Goal: Task Accomplishment & Management: Use online tool/utility

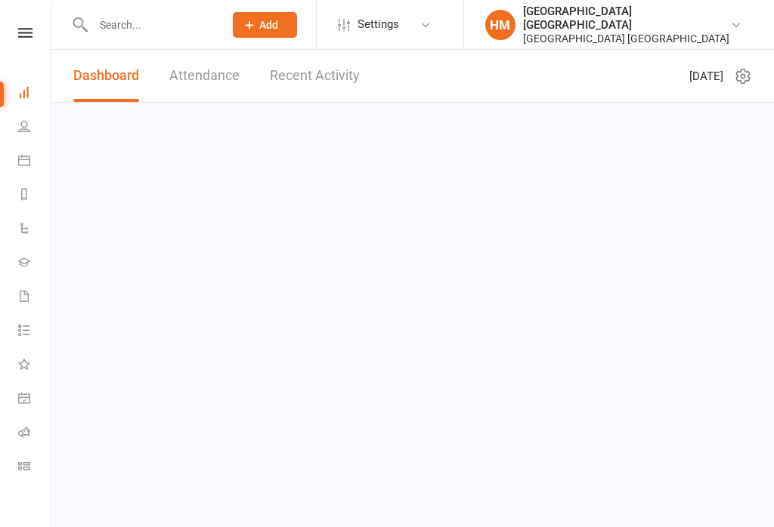
click at [23, 161] on icon at bounding box center [24, 160] width 12 height 12
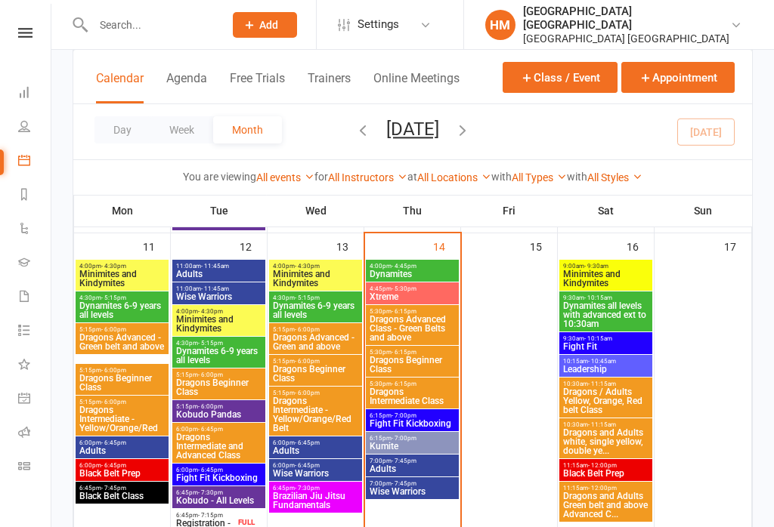
scroll to position [1055, 0]
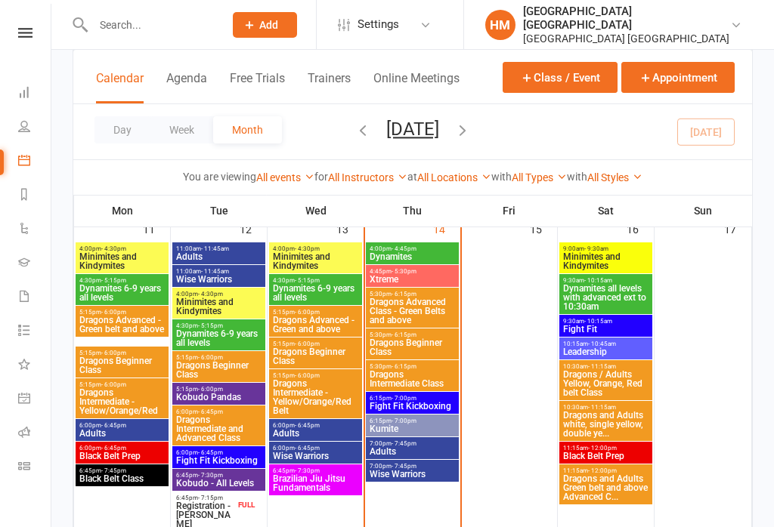
click at [426, 247] on div "4:00pm - 4:45pm Dynamites" at bounding box center [412, 254] width 93 height 22
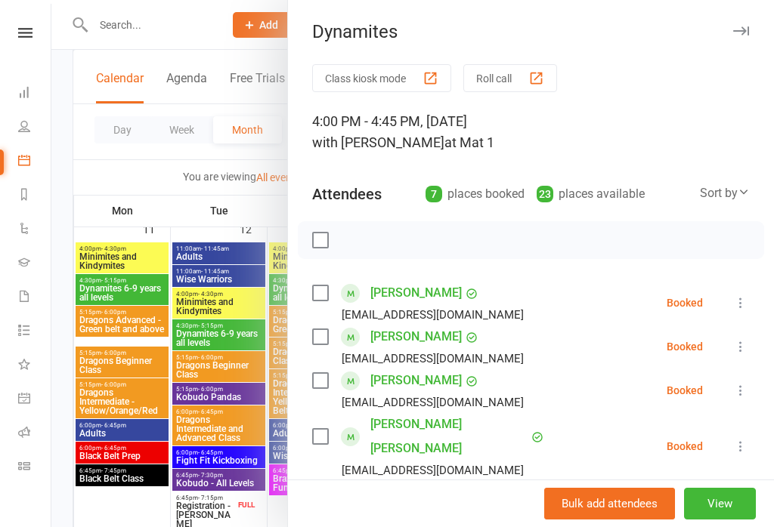
click at [403, 82] on button "Class kiosk mode" at bounding box center [381, 78] width 139 height 28
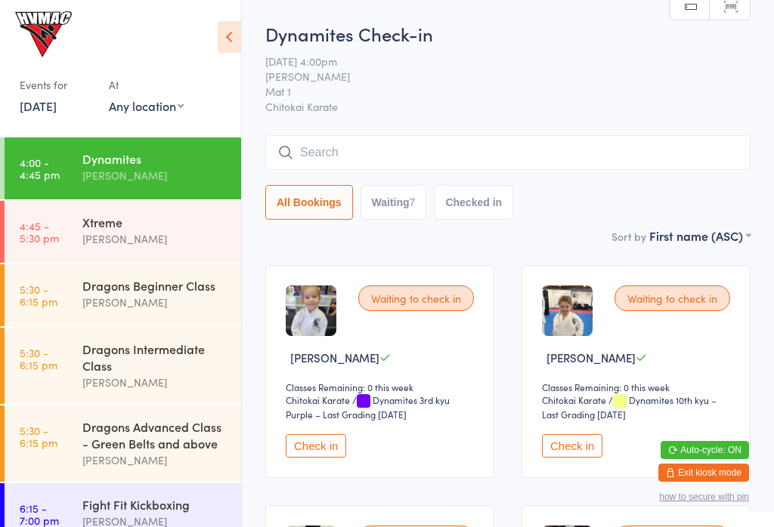
click at [571, 458] on button "Check in" at bounding box center [572, 445] width 60 height 23
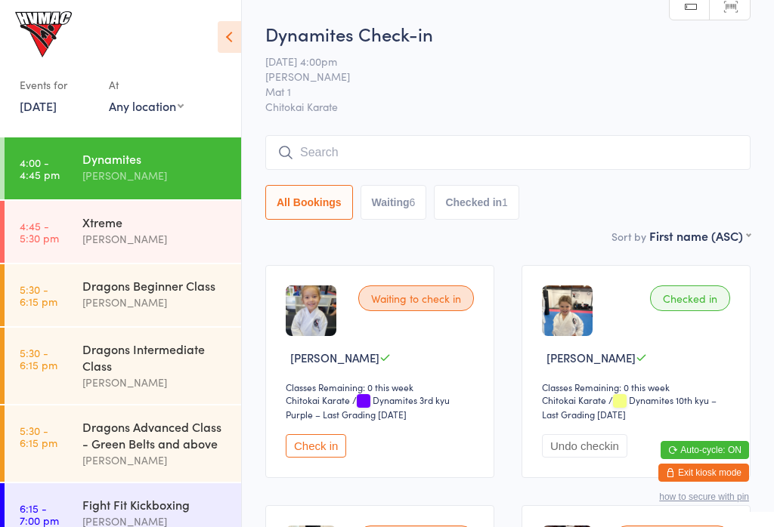
scroll to position [-1, 0]
click at [490, 208] on button "Checked in 1" at bounding box center [476, 202] width 85 height 35
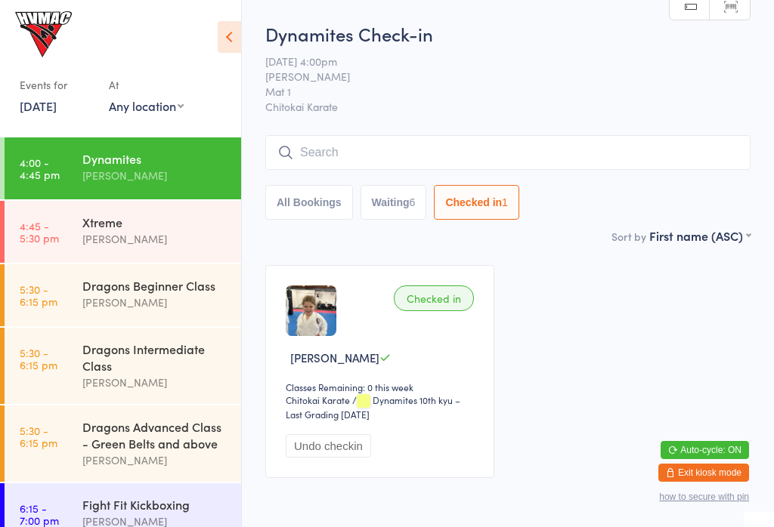
scroll to position [10, 0]
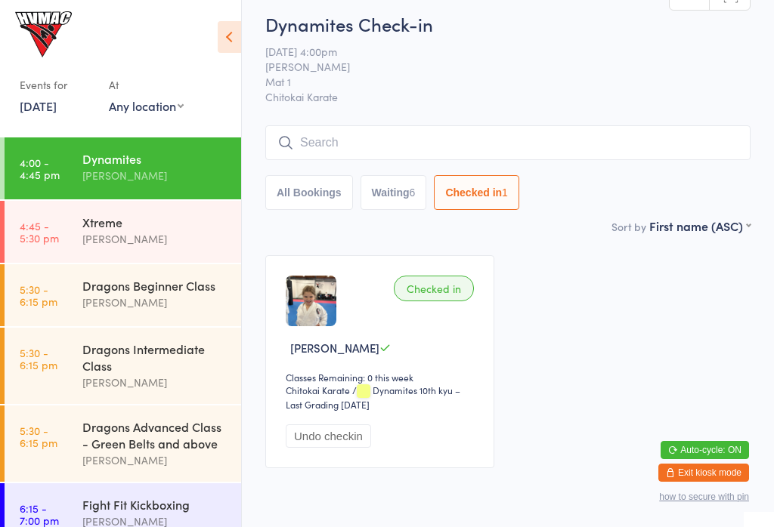
click at [400, 206] on button "Waiting 6" at bounding box center [393, 192] width 66 height 35
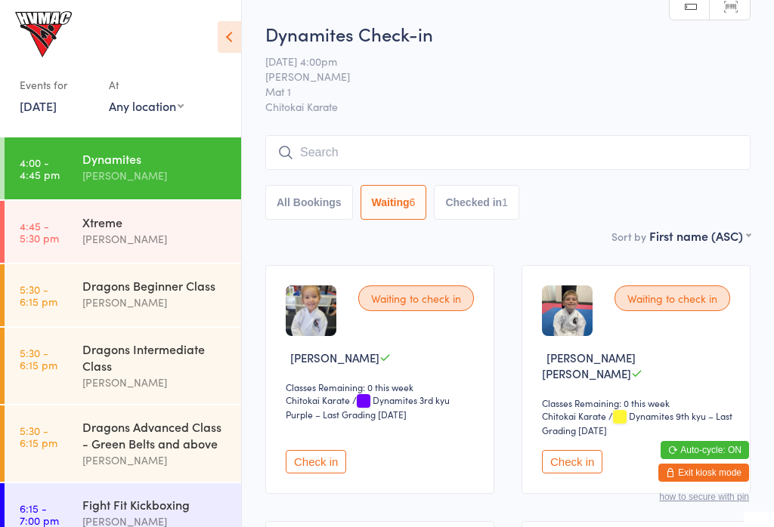
scroll to position [0, 0]
click at [587, 148] on input "search" at bounding box center [507, 152] width 485 height 35
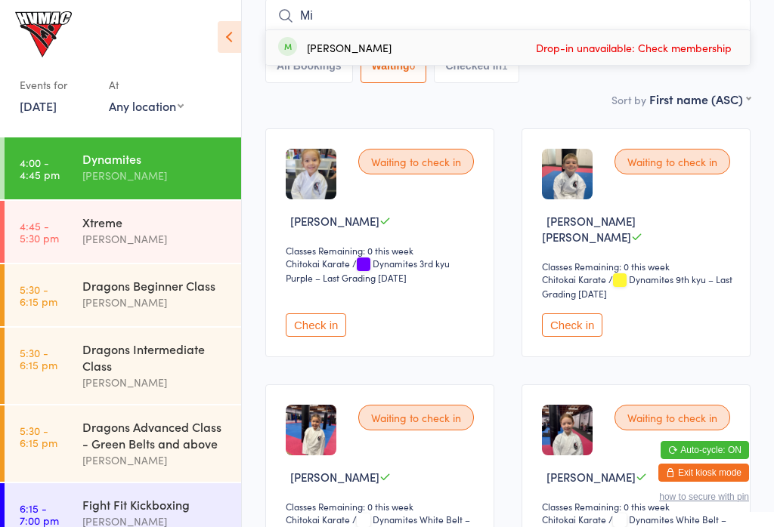
type input "M"
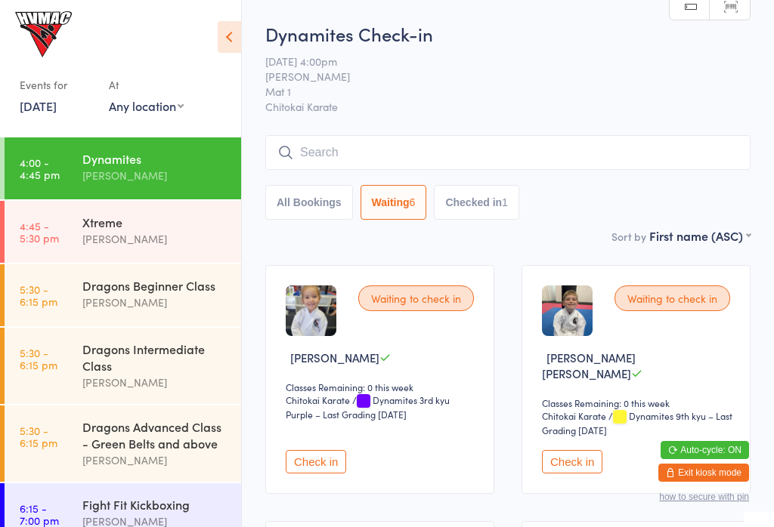
scroll to position [-1, 0]
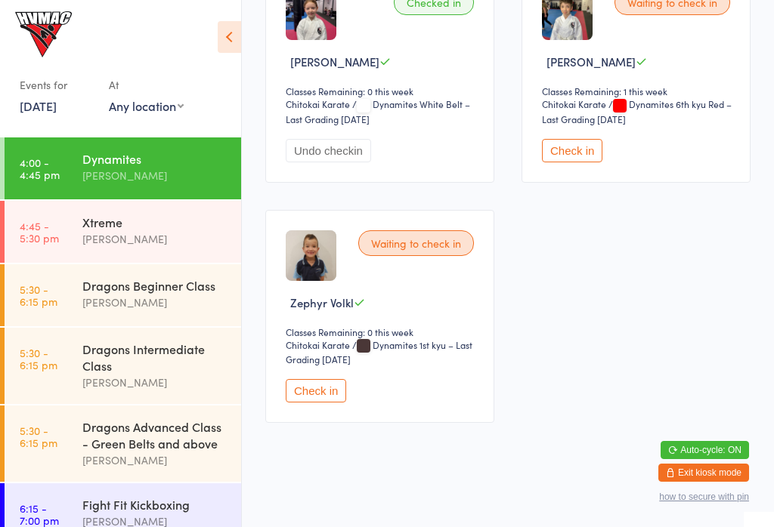
scroll to position [792, 0]
click at [328, 403] on button "Check in" at bounding box center [316, 391] width 60 height 23
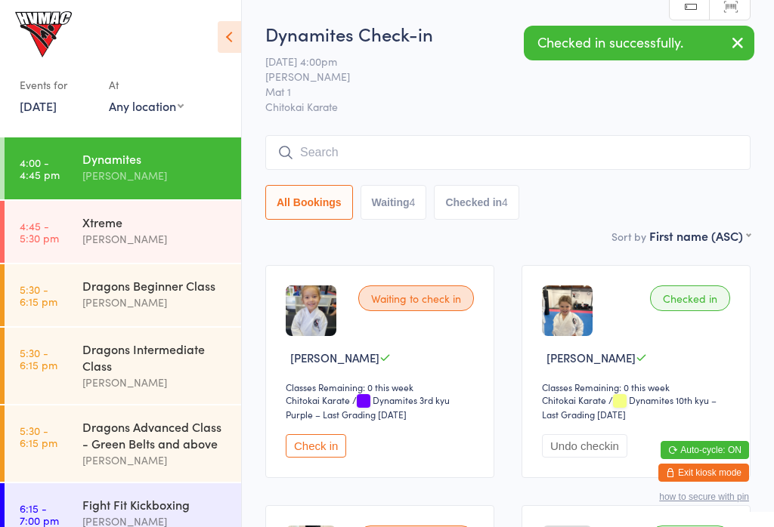
scroll to position [0, 0]
click at [333, 456] on button "Check in" at bounding box center [316, 445] width 60 height 23
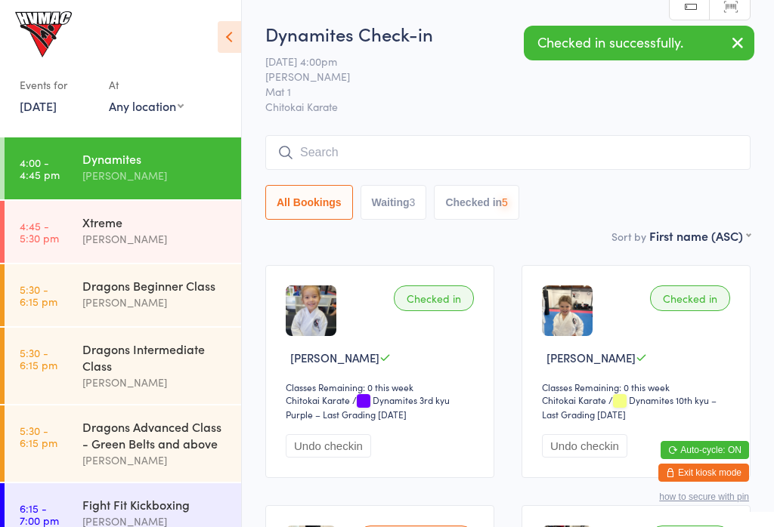
click at [178, 237] on div "[PERSON_NAME]" at bounding box center [155, 238] width 146 height 17
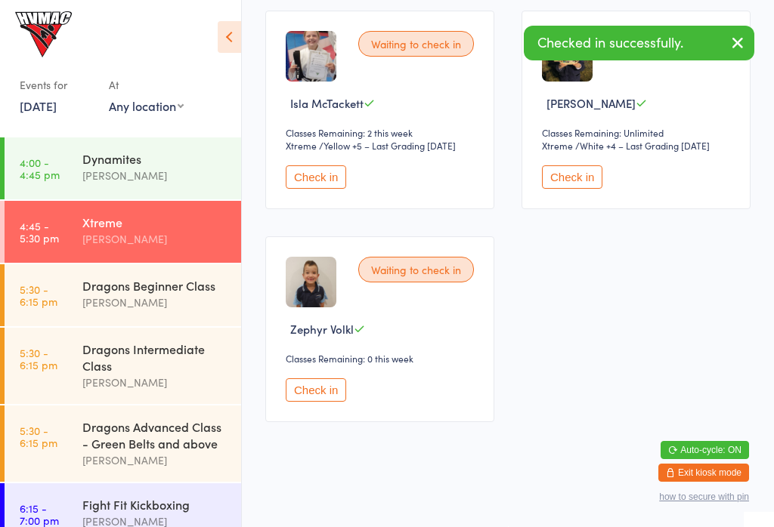
click at [330, 402] on button "Check in" at bounding box center [316, 390] width 60 height 23
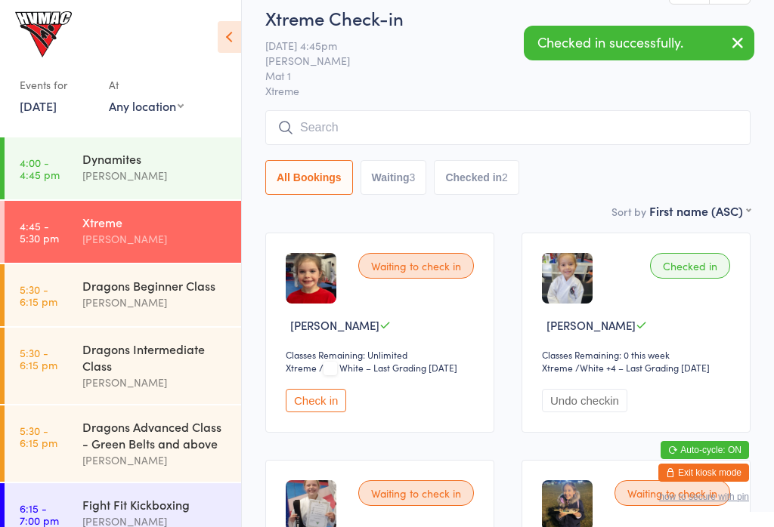
scroll to position [52, 0]
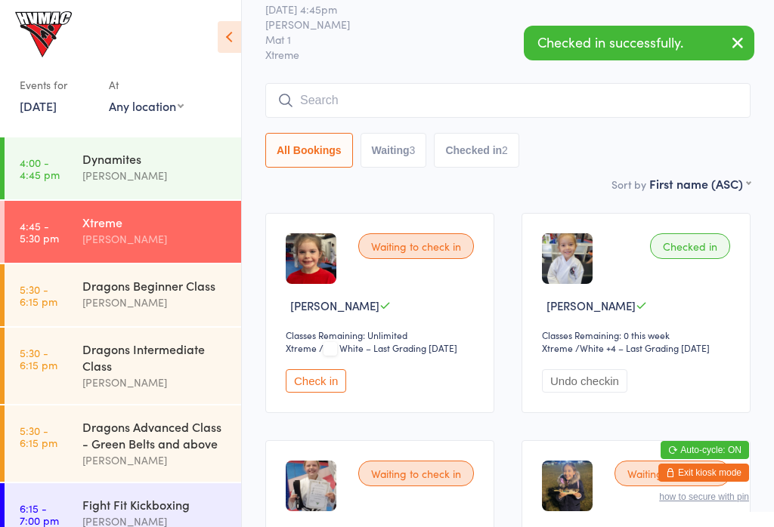
click at [191, 161] on div "Dynamites" at bounding box center [155, 158] width 146 height 17
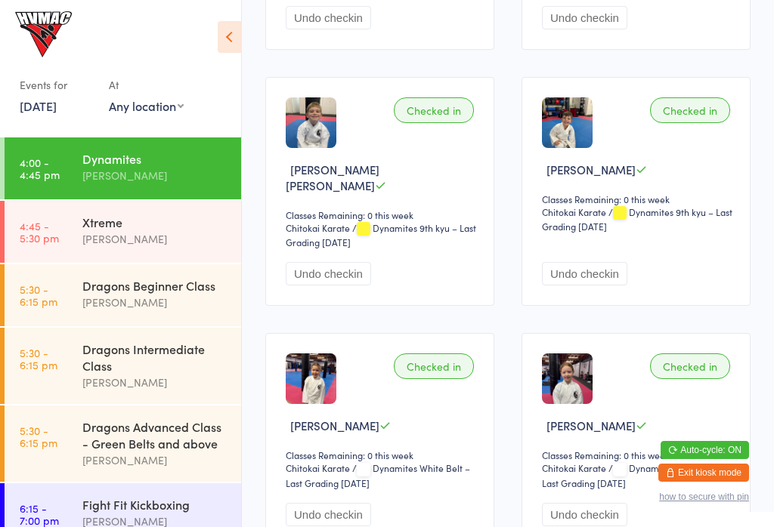
scroll to position [429, 0]
click at [66, 279] on link "5:30 - 6:15 pm Dragons Beginner Class Dallas Evans" at bounding box center [123, 295] width 236 height 62
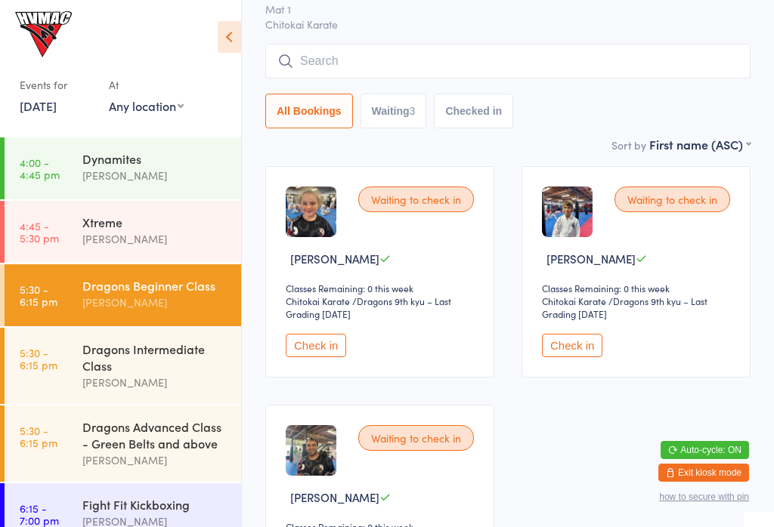
scroll to position [100, 0]
click at [332, 49] on input "search" at bounding box center [507, 60] width 485 height 35
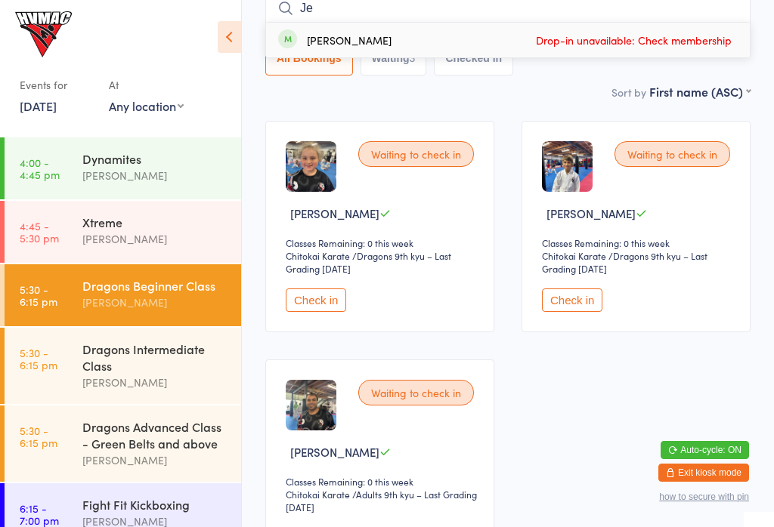
type input "J"
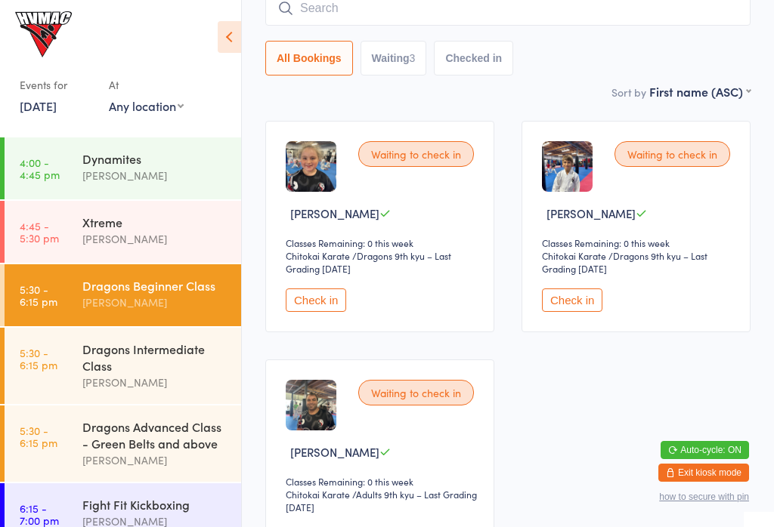
click at [89, 153] on div "Dynamites Erin Talbut" at bounding box center [161, 168] width 159 height 60
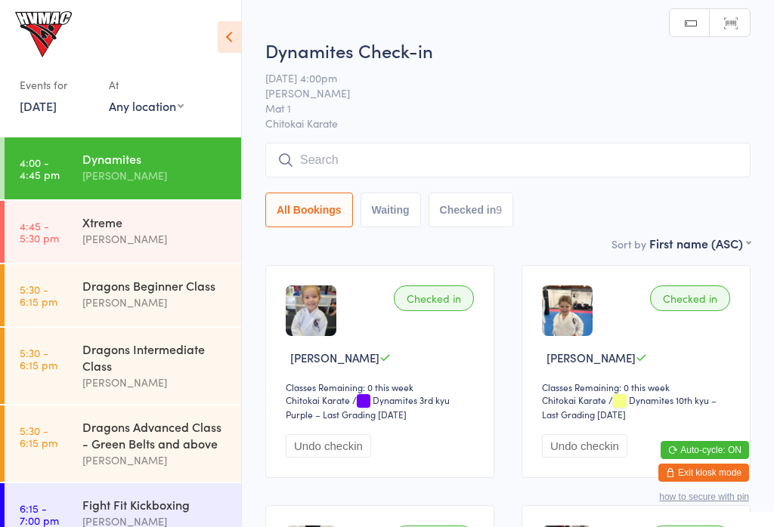
click at [75, 245] on link "4:45 - 5:30 pm Xtreme Erin Talbut" at bounding box center [123, 232] width 236 height 62
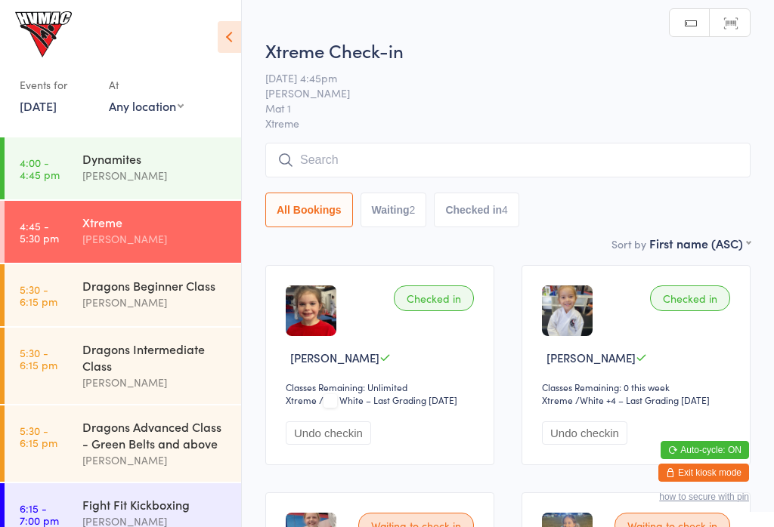
click at [137, 292] on div "Dragons Beginner Class" at bounding box center [155, 285] width 146 height 17
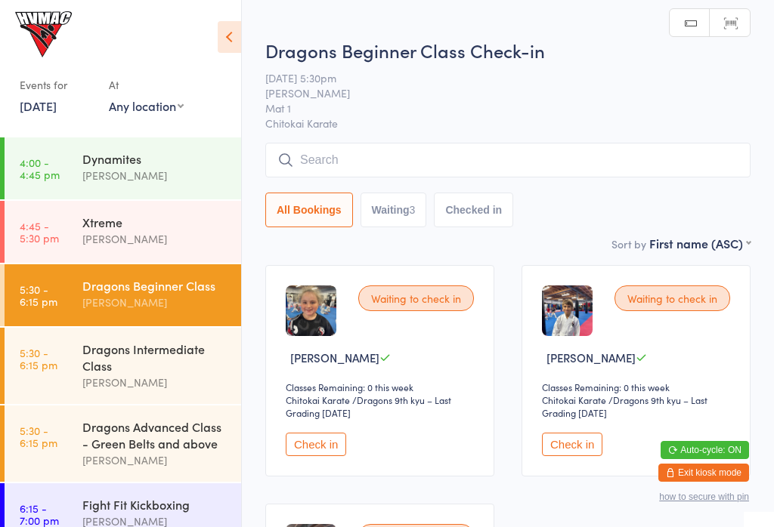
click at [359, 156] on input "search" at bounding box center [507, 160] width 485 height 35
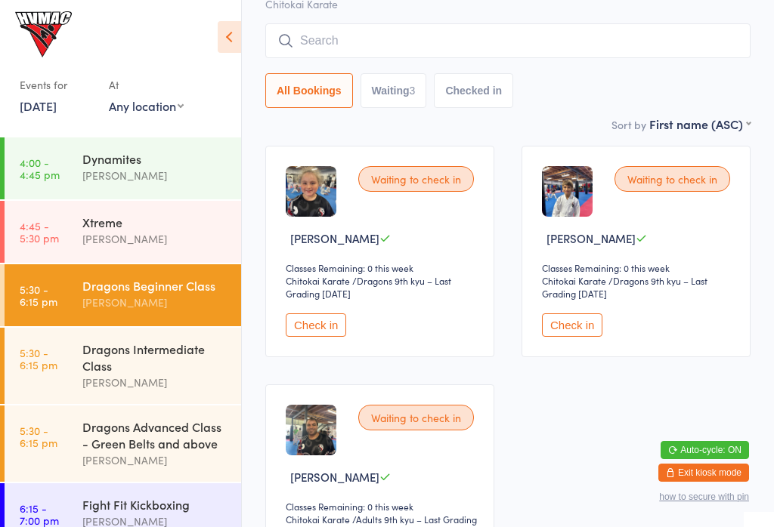
scroll to position [144, 0]
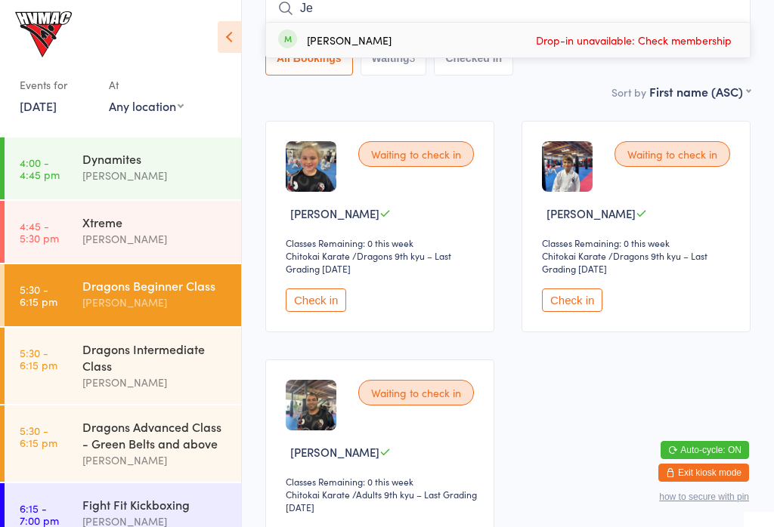
type input "J"
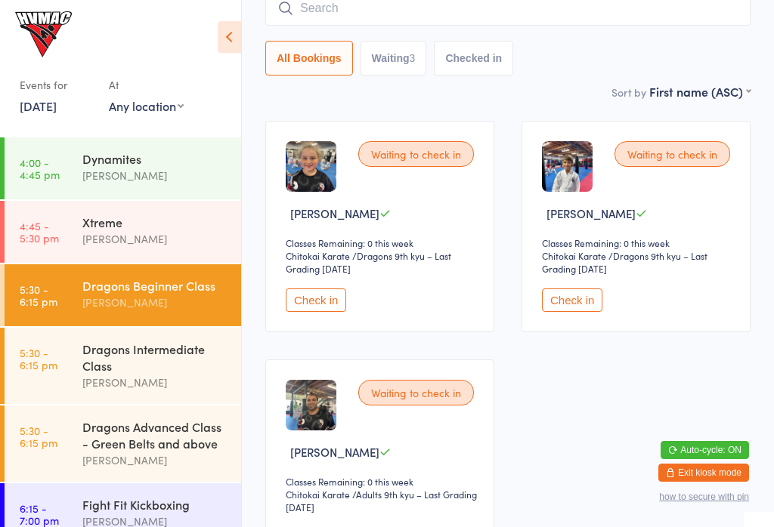
click at [116, 214] on div "Xtreme" at bounding box center [155, 222] width 146 height 17
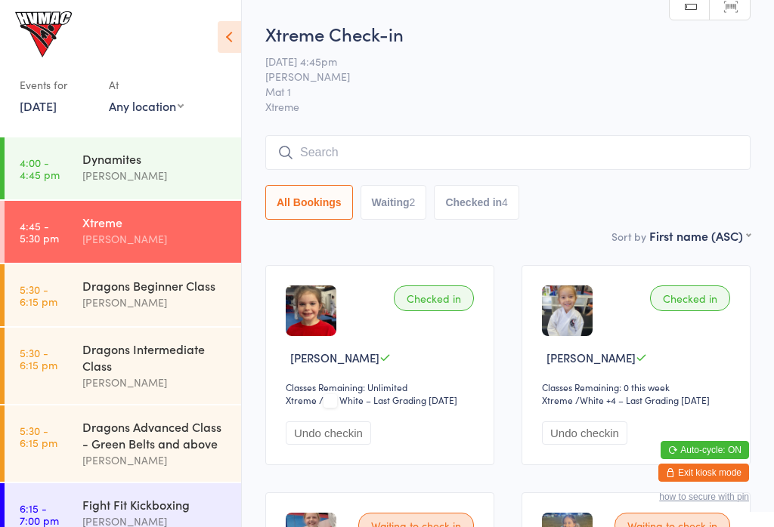
click at [518, 151] on input "search" at bounding box center [507, 152] width 485 height 35
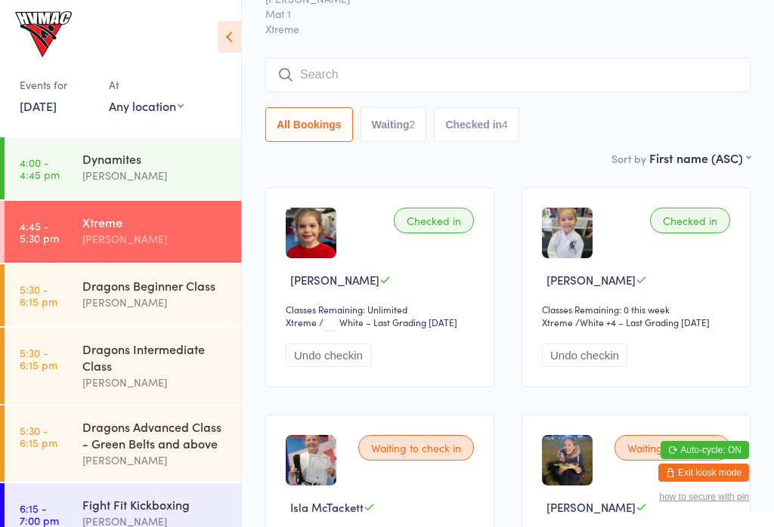
scroll to position [137, 0]
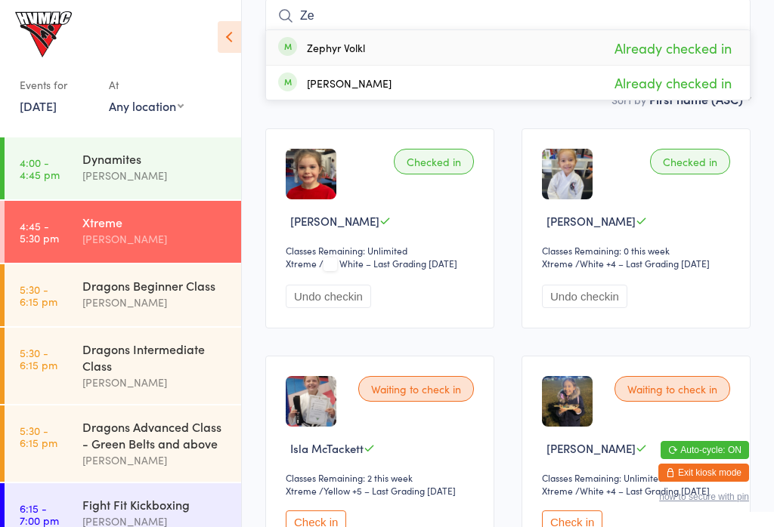
type input "Z"
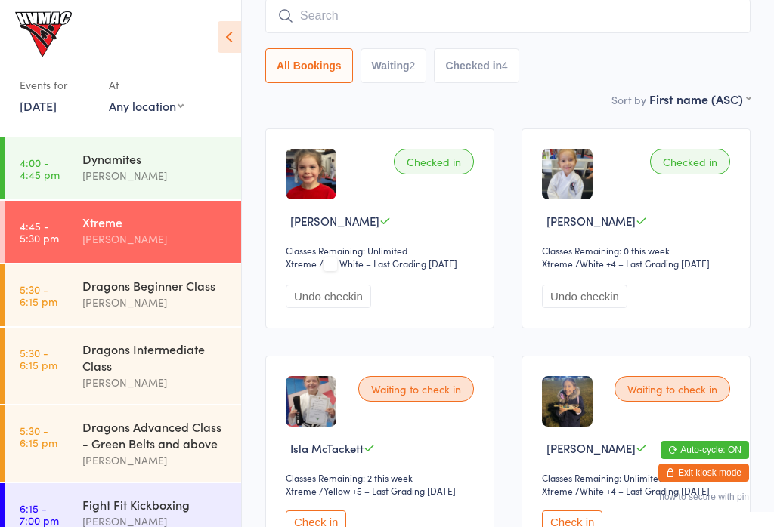
click at [180, 308] on div "[PERSON_NAME]" at bounding box center [155, 302] width 146 height 17
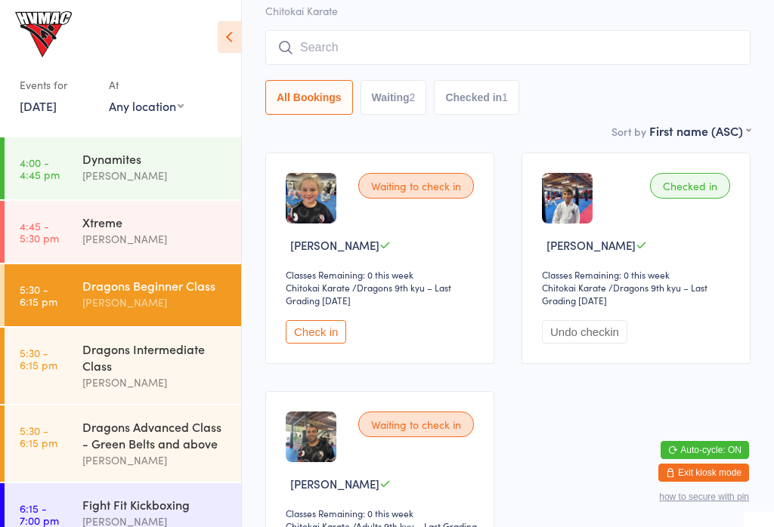
scroll to position [115, 0]
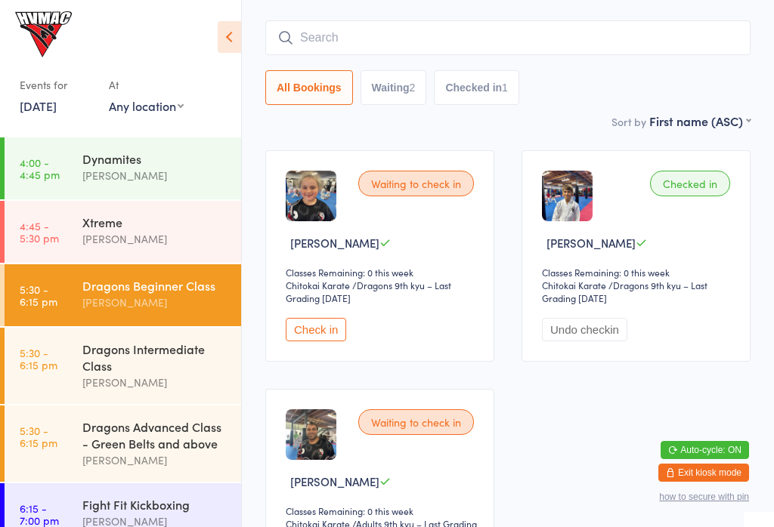
click at [2, 527] on div at bounding box center [2, 515] width 5 height 62
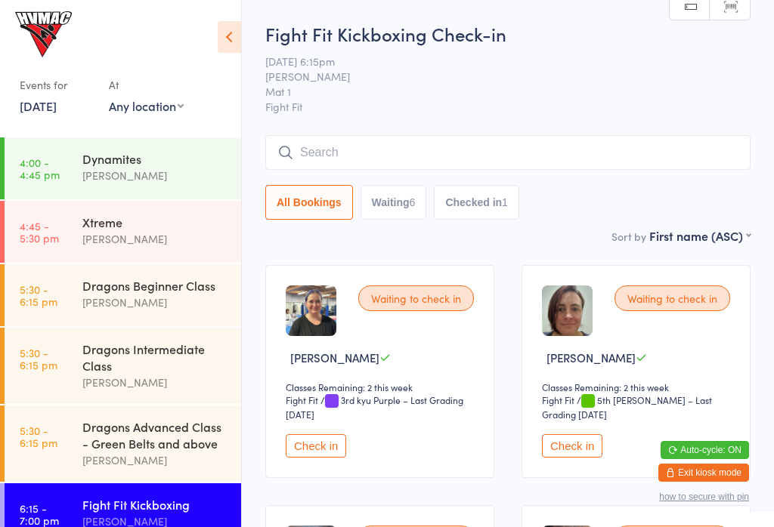
click at [165, 285] on div "Dragons Beginner Class" at bounding box center [155, 285] width 146 height 17
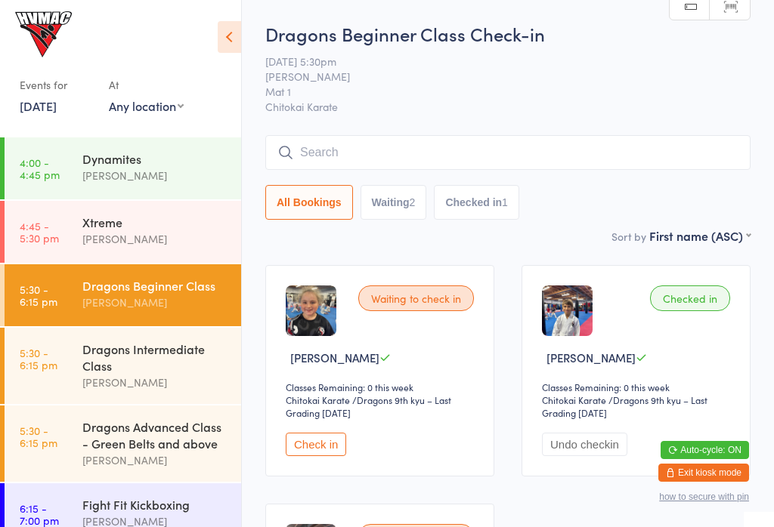
click at [389, 209] on button "Waiting 2" at bounding box center [393, 202] width 66 height 35
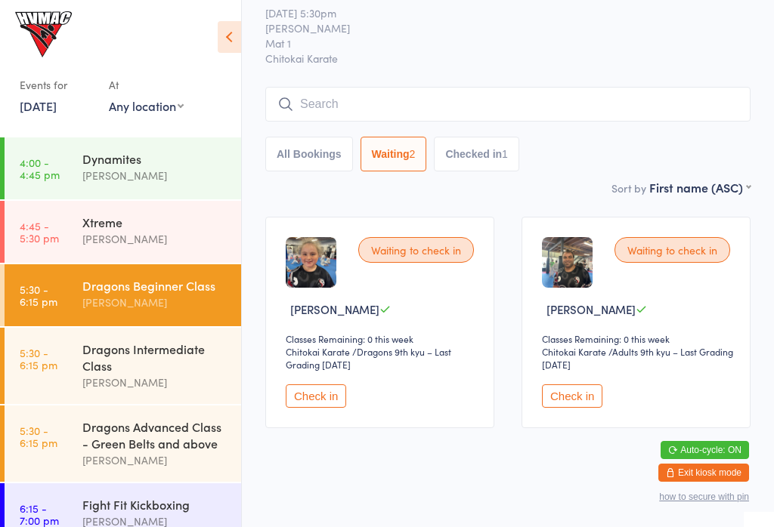
scroll to position [48, 0]
click at [488, 154] on button "Checked in 1" at bounding box center [476, 155] width 85 height 35
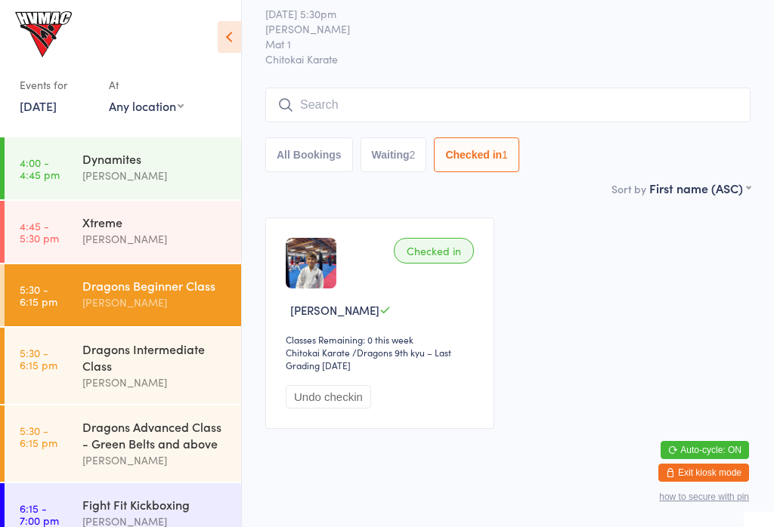
click at [308, 150] on button "All Bookings" at bounding box center [309, 155] width 88 height 35
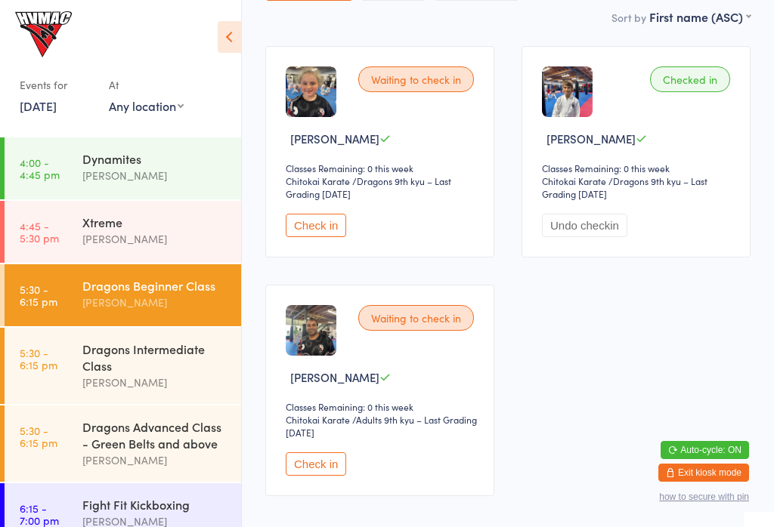
scroll to position [221, 0]
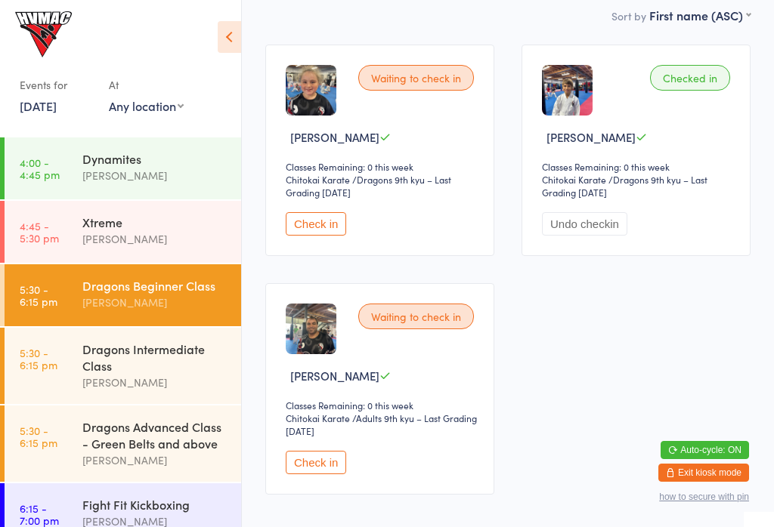
click at [133, 100] on select "Any location Mat 2 Desk Mat 1" at bounding box center [146, 105] width 75 height 17
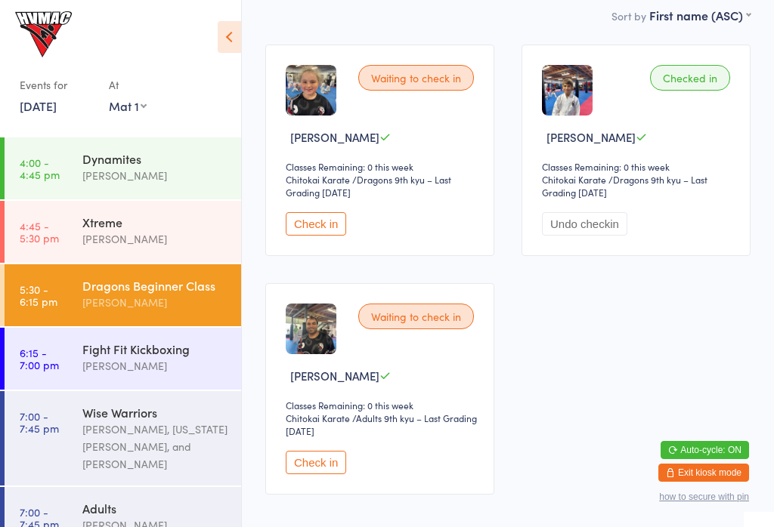
click at [122, 104] on select "Any location Mat 2 Desk Mat 1" at bounding box center [128, 105] width 38 height 17
select select "1"
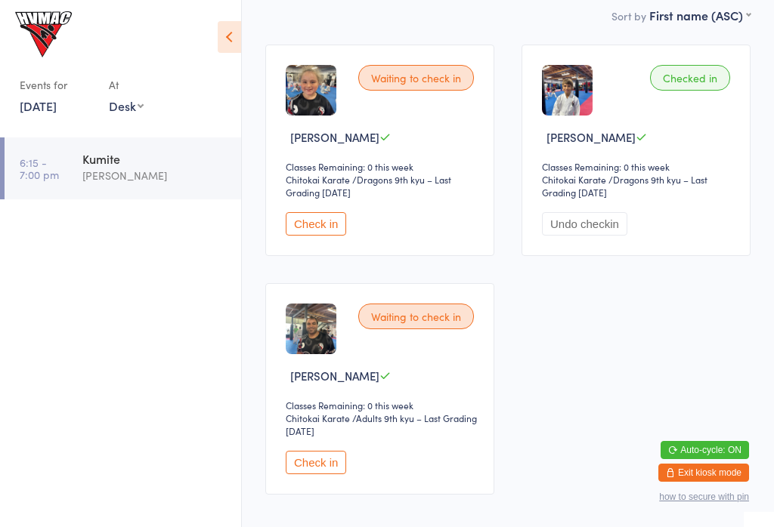
click at [120, 114] on select "Any location Mat 2 Desk Mat 1" at bounding box center [126, 105] width 35 height 17
select select
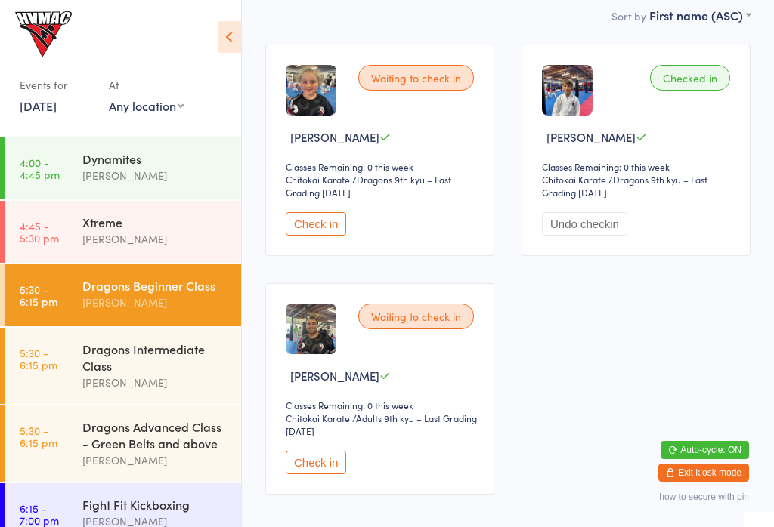
scroll to position [29, 0]
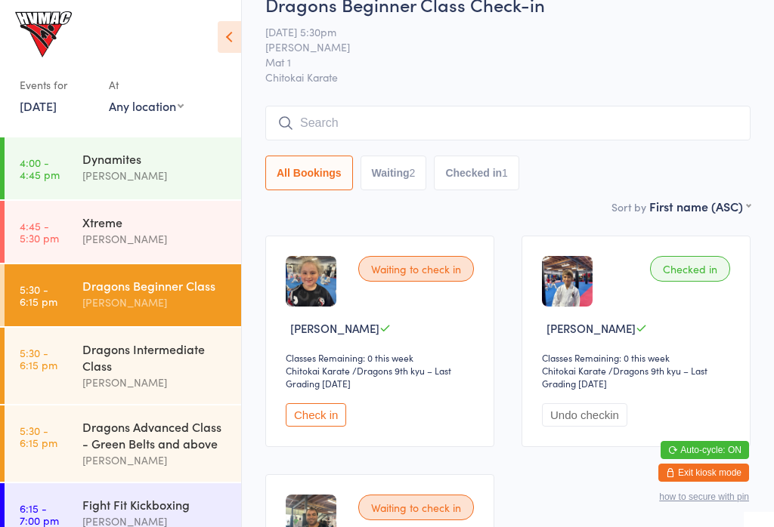
click at [320, 427] on button "Check in" at bounding box center [316, 414] width 60 height 23
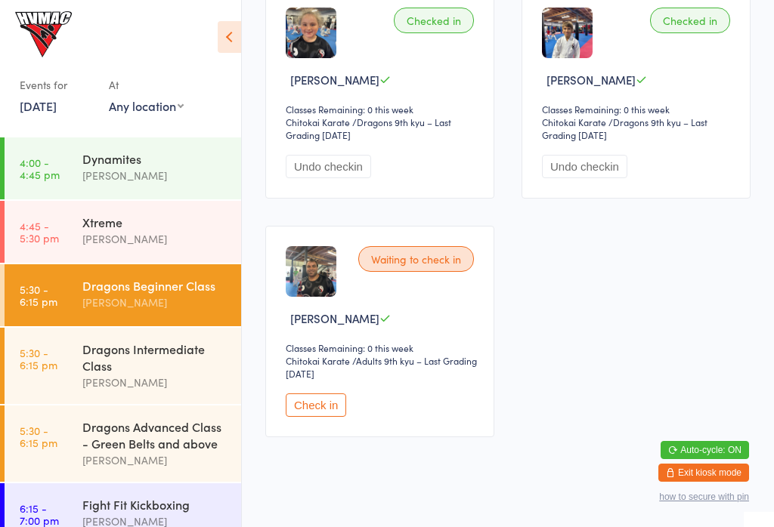
scroll to position [277, 0]
click at [315, 418] on button "Check in" at bounding box center [316, 405] width 60 height 23
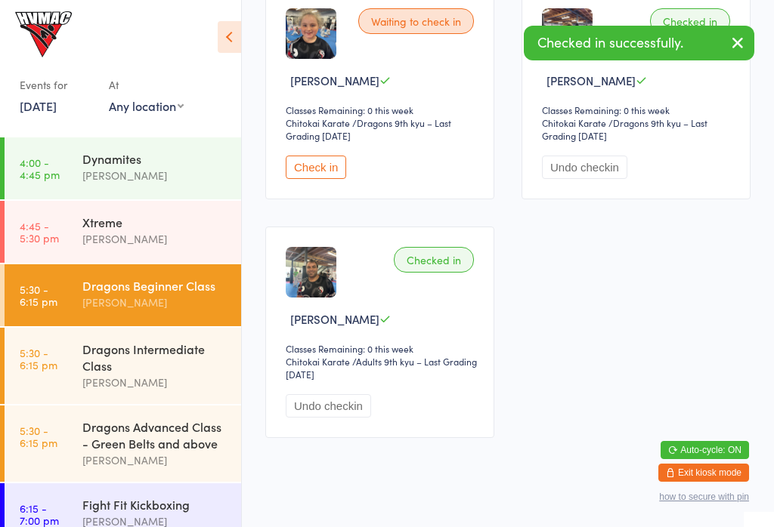
click at [323, 179] on button "Check in" at bounding box center [316, 167] width 60 height 23
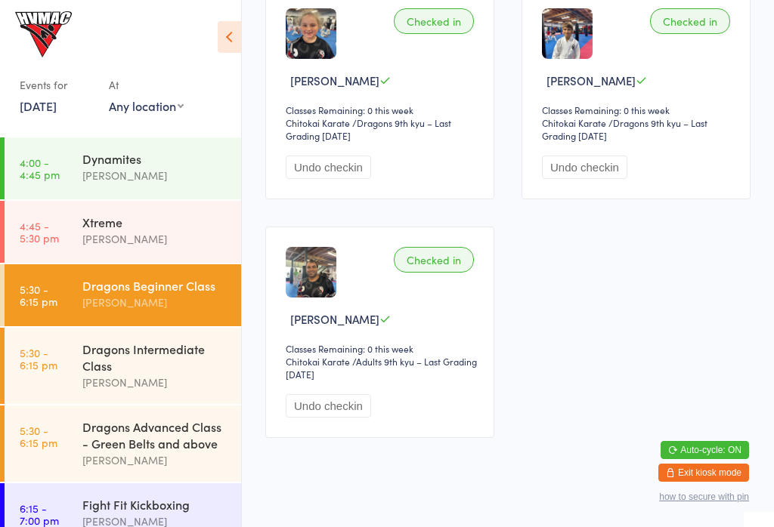
click at [178, 353] on div "Dragons Intermediate Class" at bounding box center [155, 357] width 146 height 33
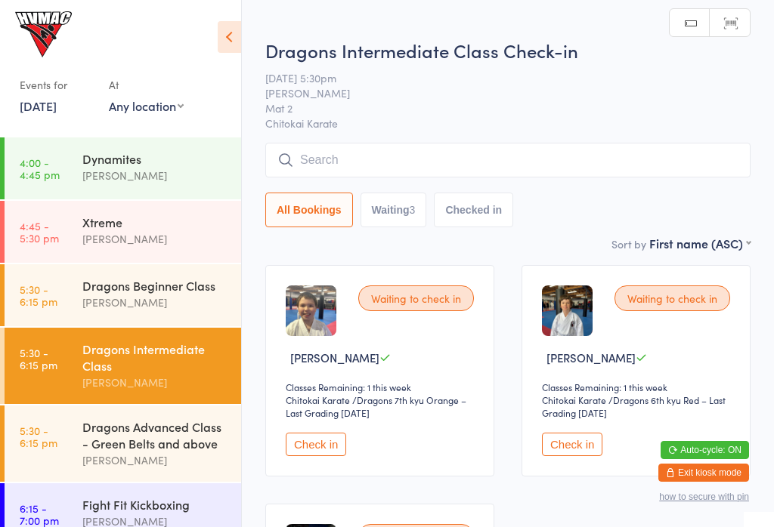
click at [171, 450] on div "Dragons Advanced Class - Green Belts and above" at bounding box center [155, 435] width 146 height 33
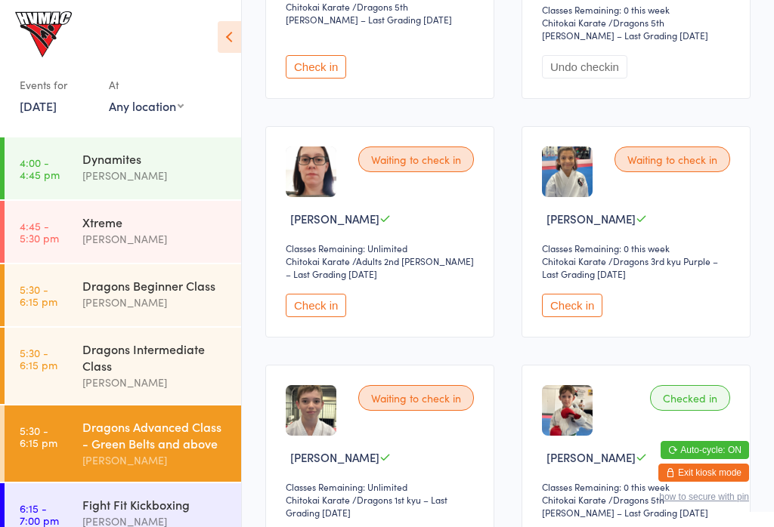
scroll to position [880, 0]
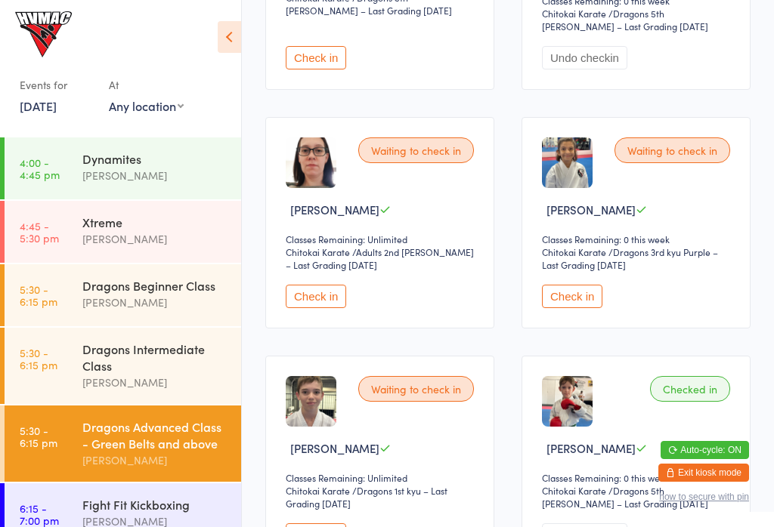
click at [321, 308] on button "Check in" at bounding box center [316, 296] width 60 height 23
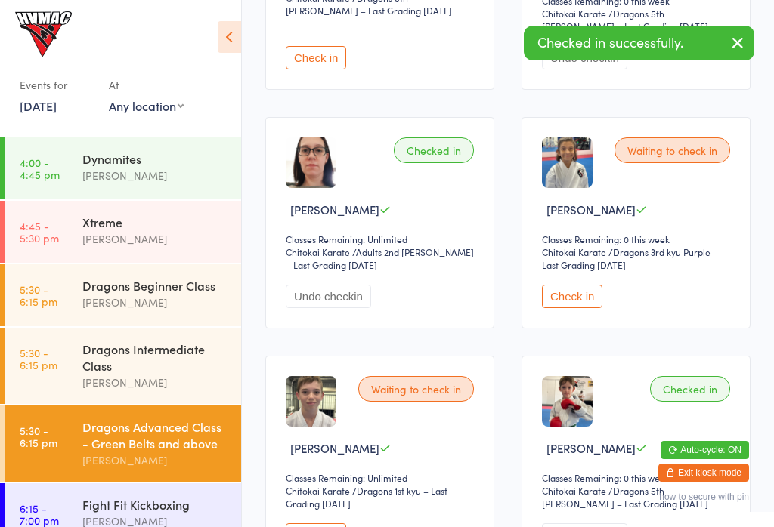
click at [181, 294] on div "Dragons Beginner Class" at bounding box center [155, 285] width 146 height 17
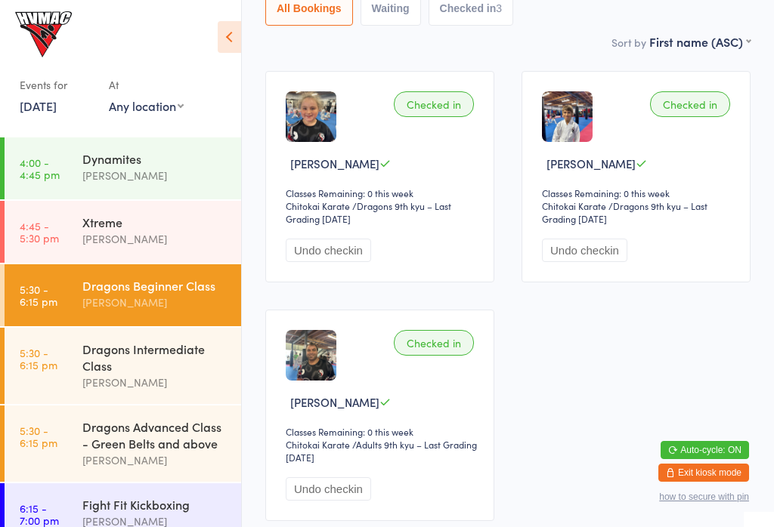
scroll to position [201, 0]
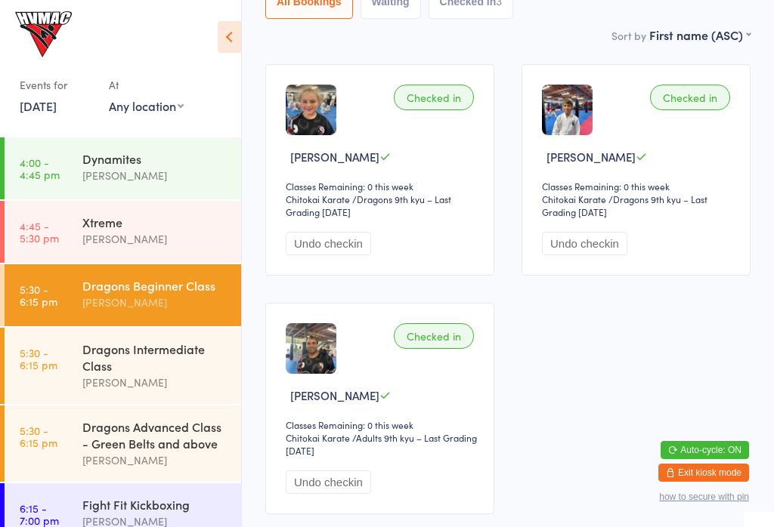
click at [187, 461] on div "[PERSON_NAME]" at bounding box center [155, 460] width 146 height 17
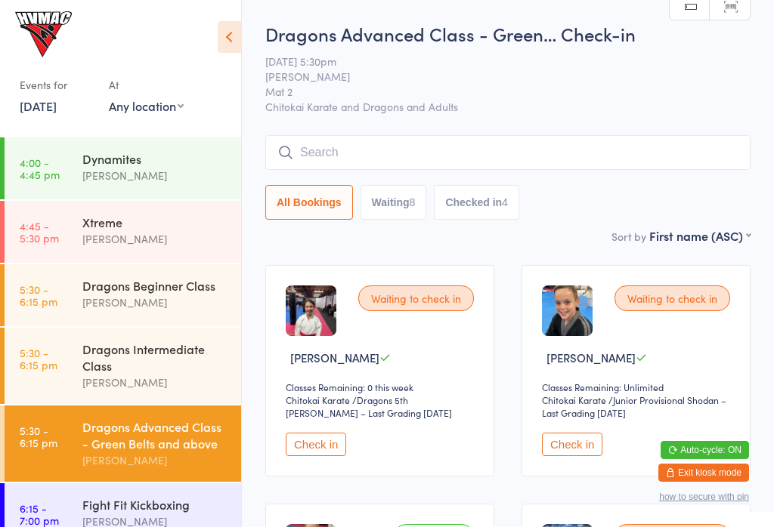
click at [42, 366] on time "5:30 - 6:15 pm" at bounding box center [39, 359] width 38 height 24
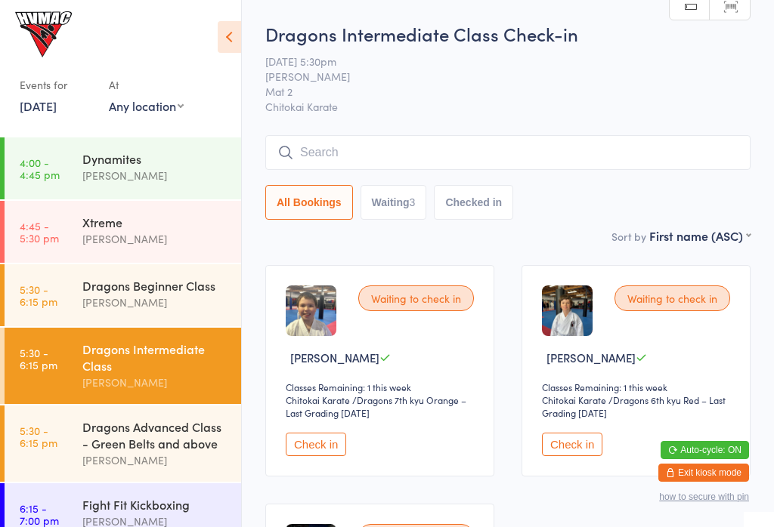
click at [178, 465] on div "[PERSON_NAME]" at bounding box center [155, 460] width 146 height 17
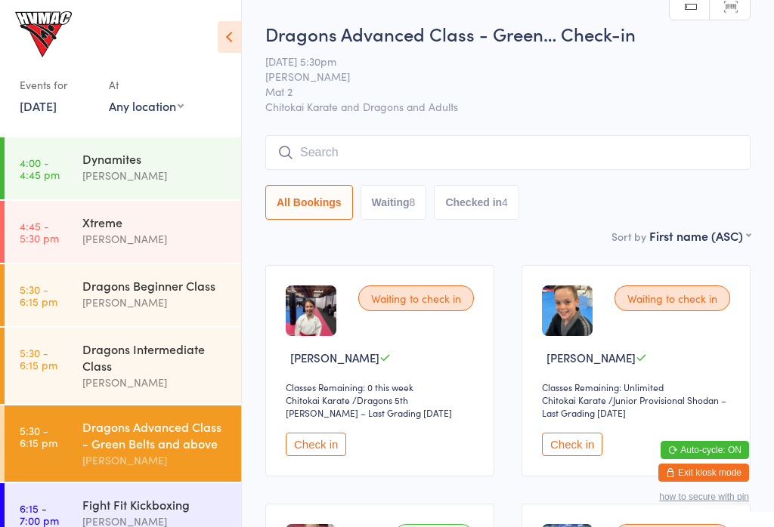
click at [493, 159] on input "search" at bounding box center [507, 152] width 485 height 35
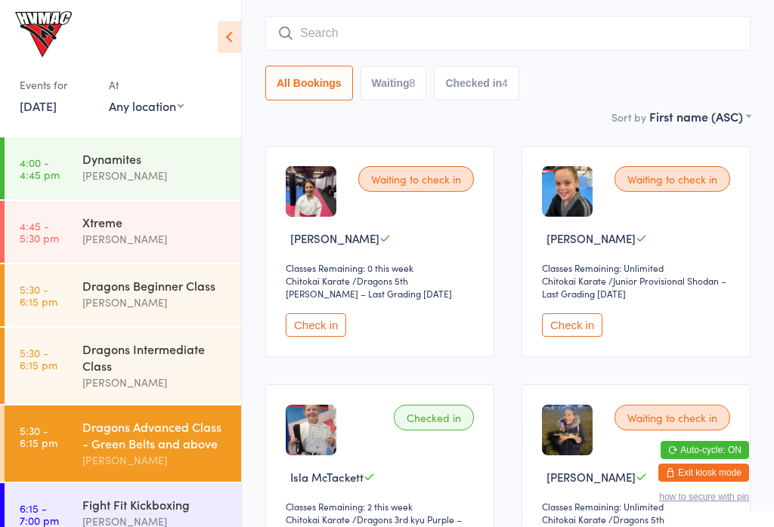
scroll to position [137, 0]
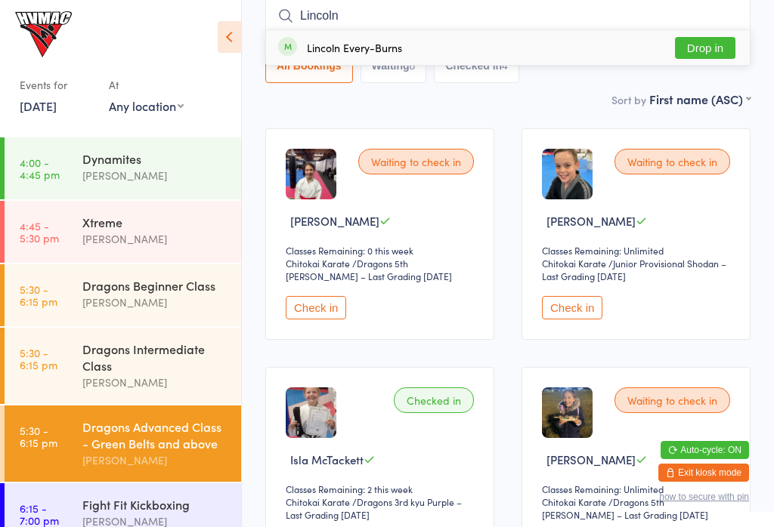
type input "Lincoln"
click at [704, 56] on button "Drop in" at bounding box center [705, 48] width 60 height 22
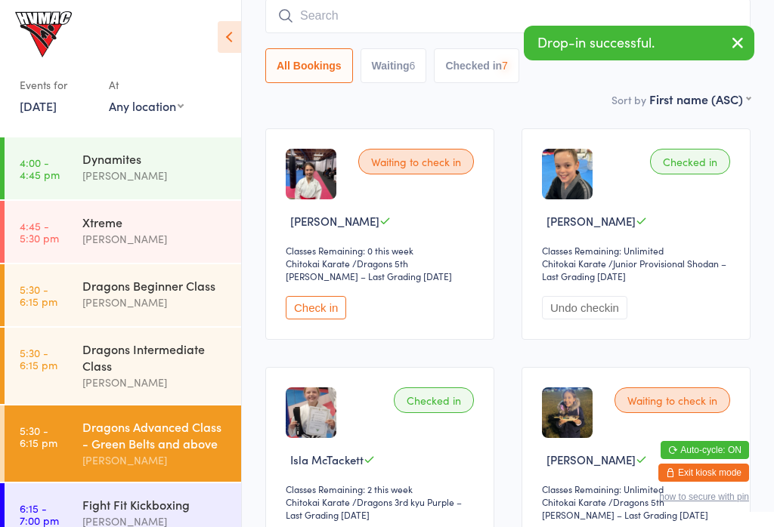
click at [425, 11] on input "search" at bounding box center [507, 15] width 485 height 35
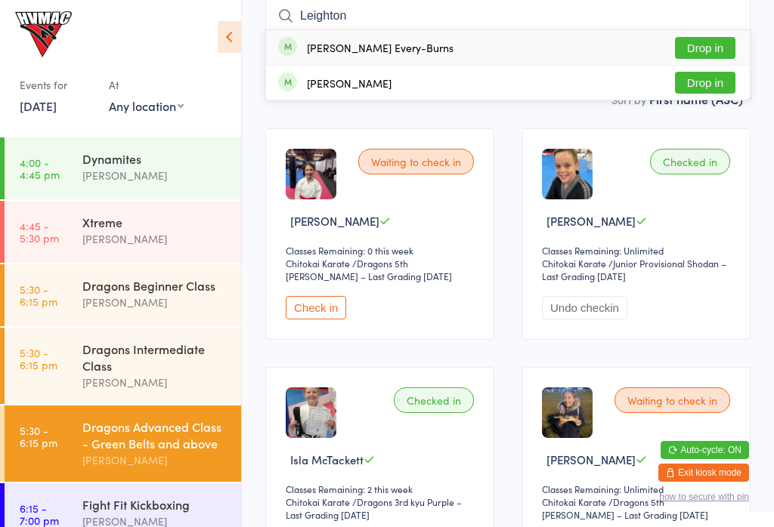
type input "Leighton"
click at [698, 42] on button "Drop in" at bounding box center [705, 48] width 60 height 22
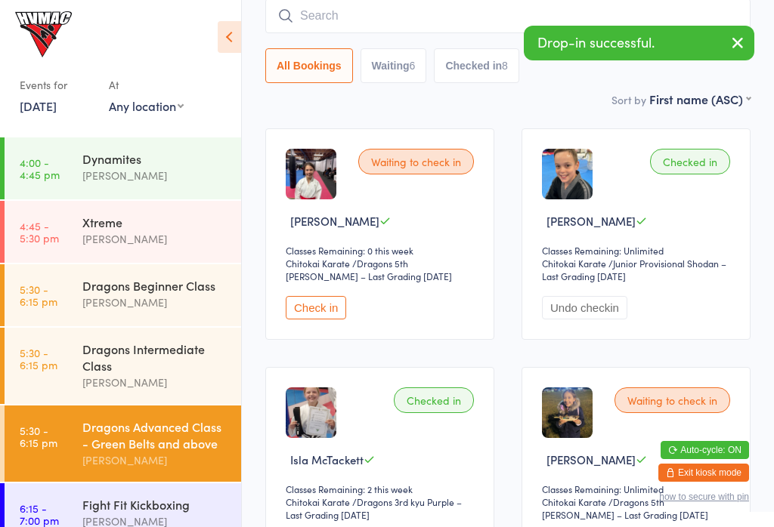
click at [400, 20] on input "search" at bounding box center [507, 15] width 485 height 35
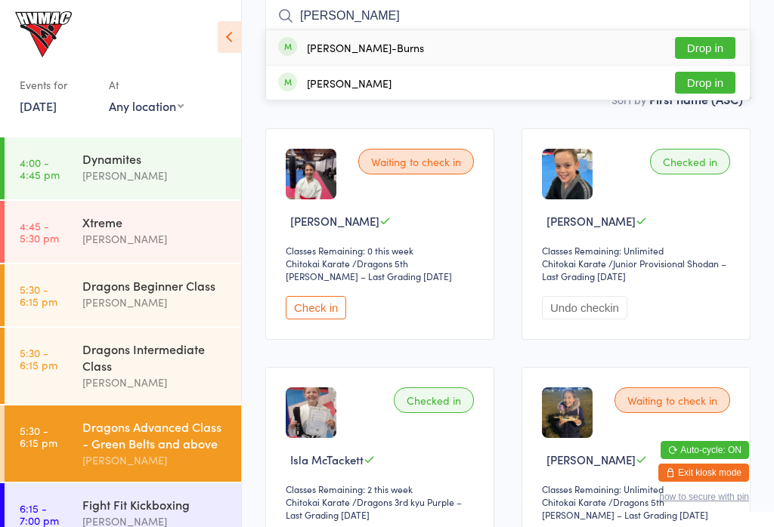
type input "Peter"
click at [691, 44] on button "Drop in" at bounding box center [705, 48] width 60 height 22
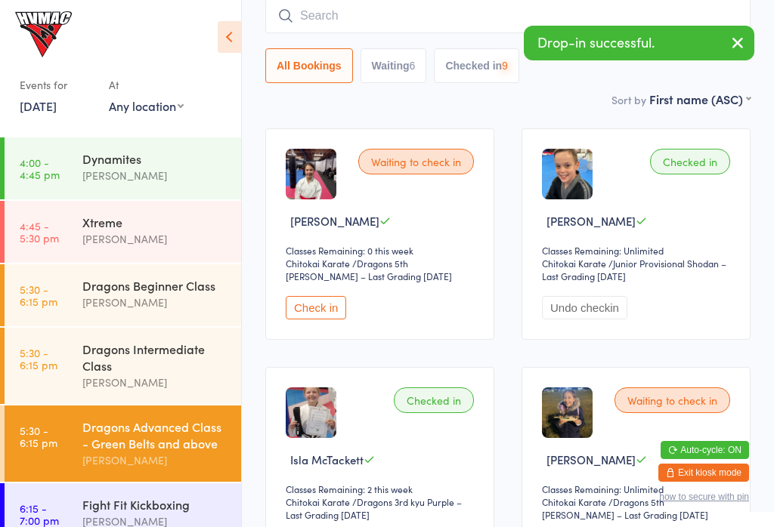
click at [414, 19] on input "search" at bounding box center [507, 15] width 485 height 35
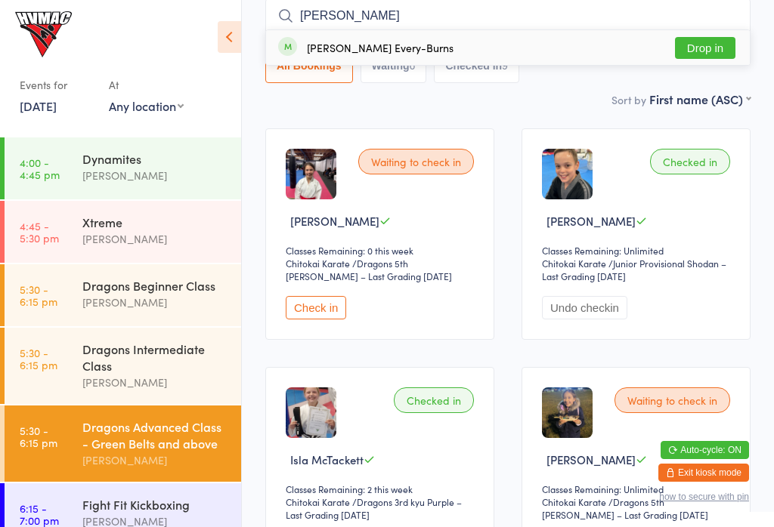
type input "Yasmin"
click at [715, 50] on button "Drop in" at bounding box center [705, 48] width 60 height 22
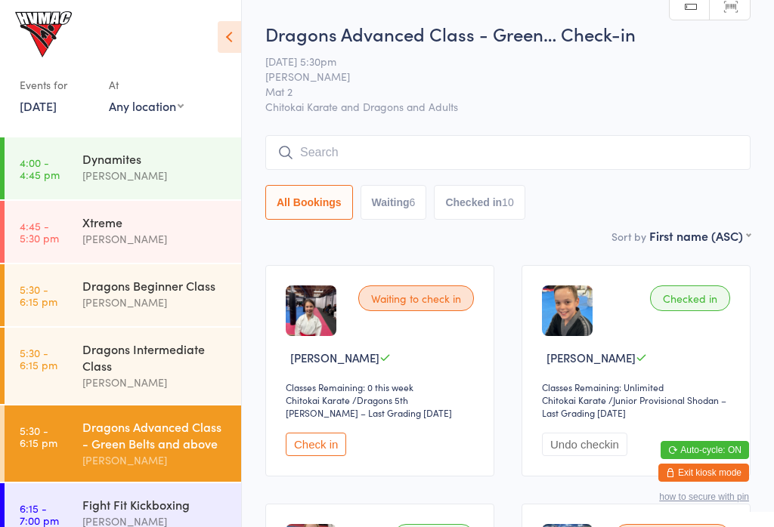
scroll to position [0, 0]
click at [75, 309] on link "5:30 - 6:15 pm Dragons Beginner Class Dallas Evans" at bounding box center [123, 295] width 236 height 62
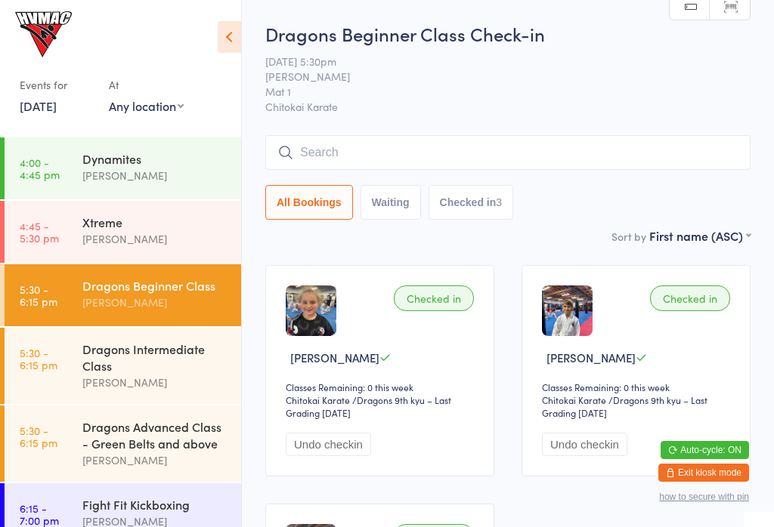
click at [657, 156] on input "search" at bounding box center [507, 152] width 485 height 35
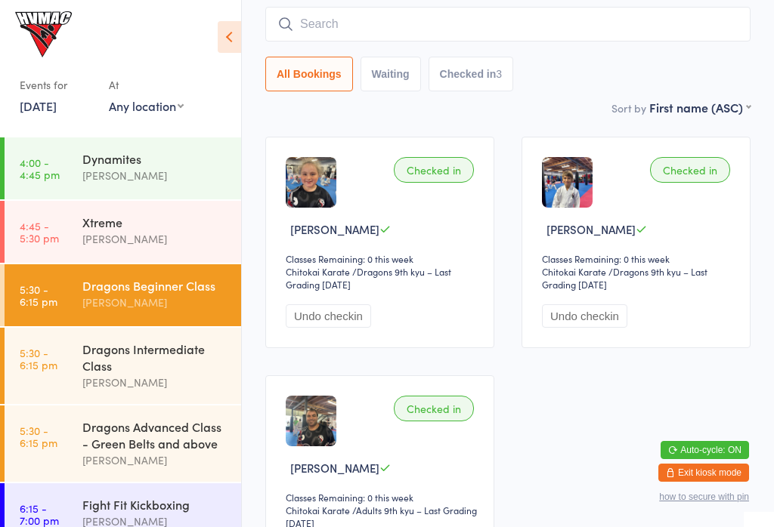
scroll to position [137, 0]
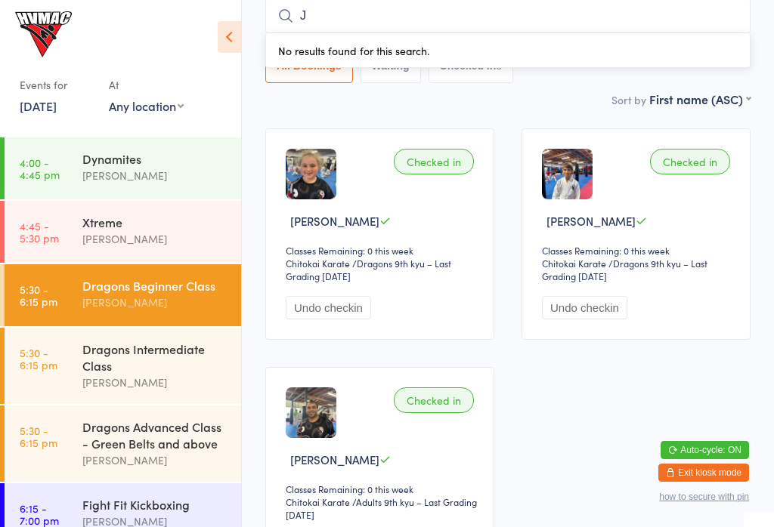
type input "J"
click at [681, 15] on input "J" at bounding box center [507, 15] width 485 height 35
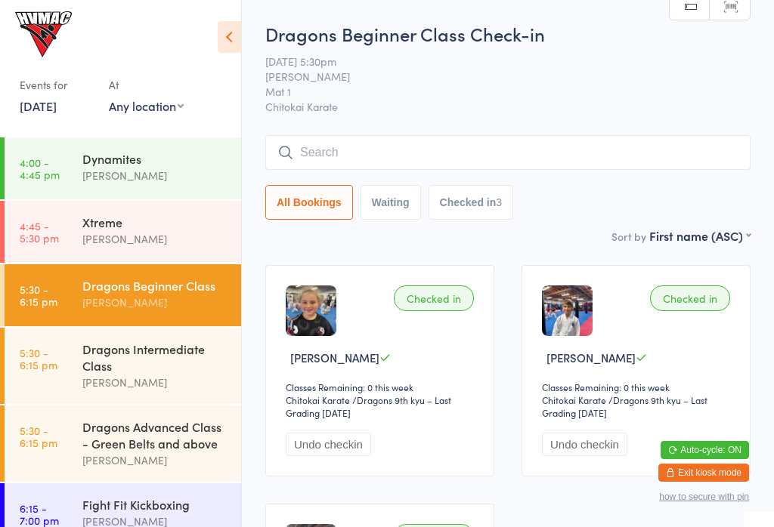
scroll to position [0, 0]
click at [218, 36] on icon at bounding box center [229, 37] width 23 height 32
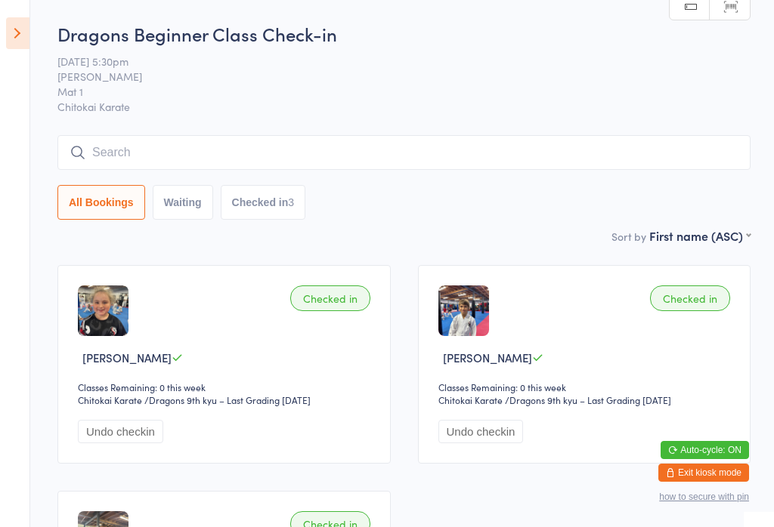
click at [16, 29] on icon at bounding box center [17, 33] width 23 height 32
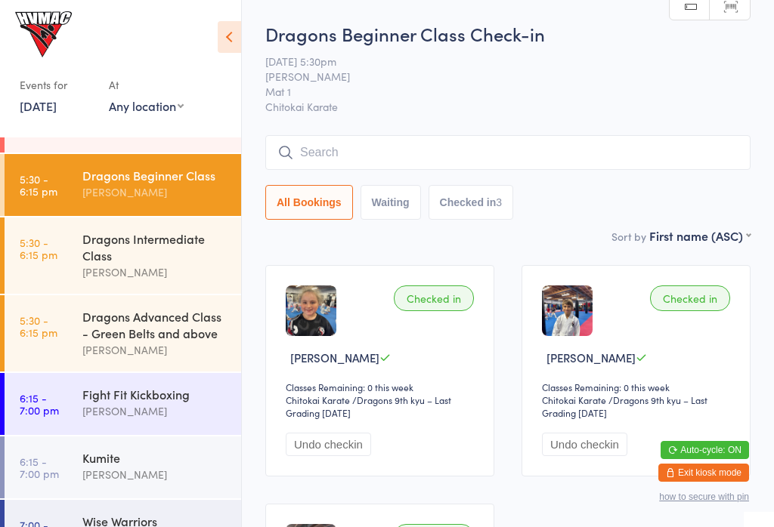
scroll to position [160, 0]
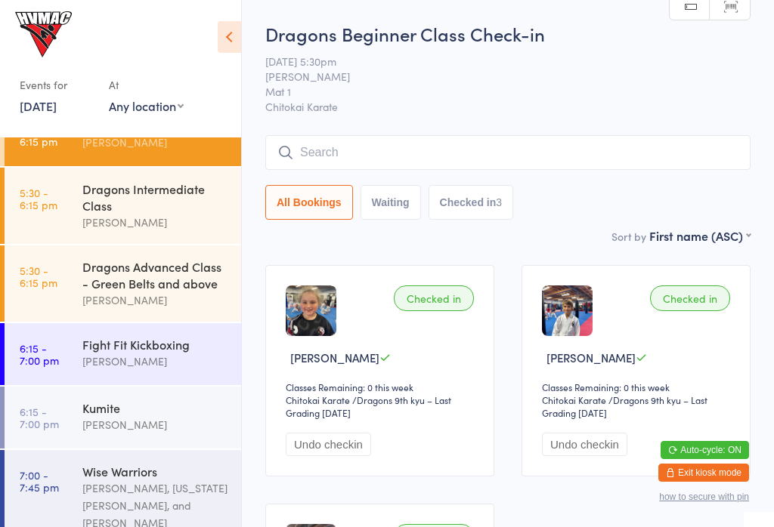
click at [128, 362] on div "[PERSON_NAME]" at bounding box center [155, 361] width 146 height 17
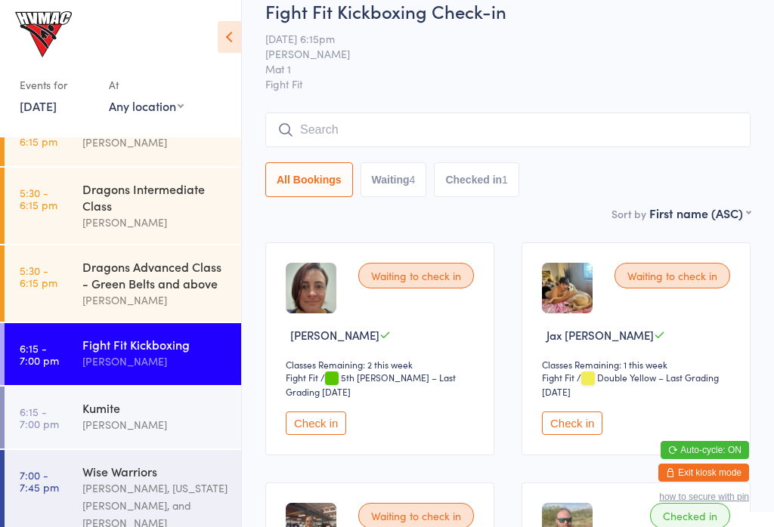
scroll to position [20, 0]
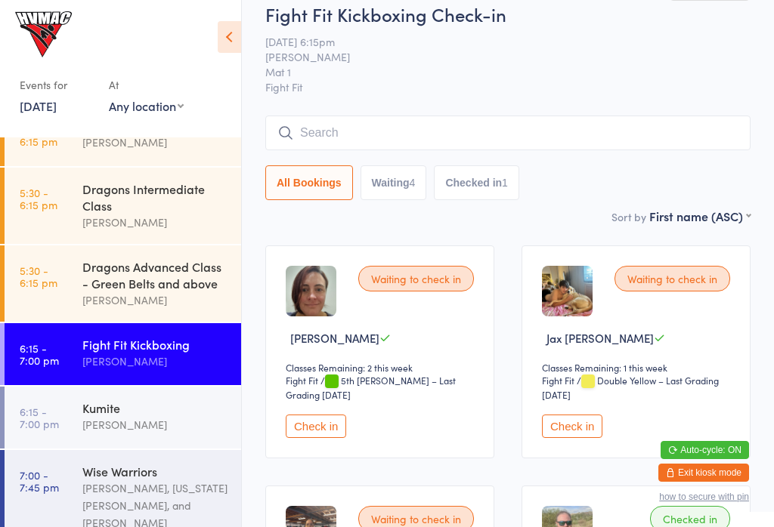
click at [398, 140] on input "search" at bounding box center [507, 133] width 485 height 35
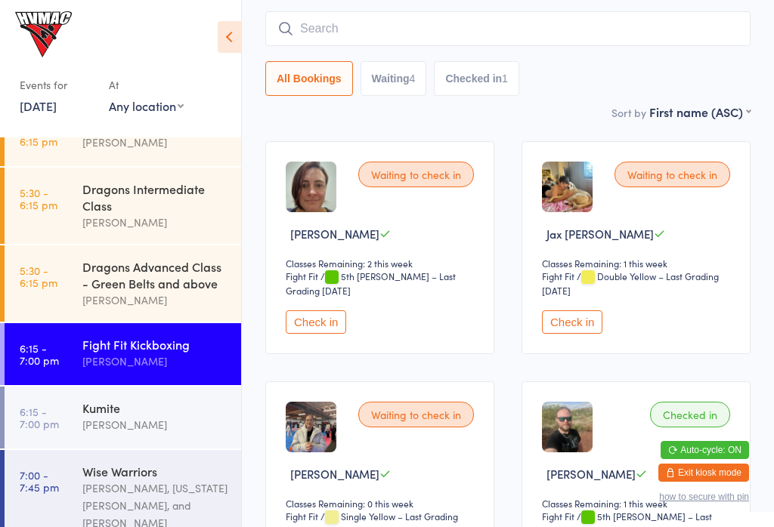
scroll to position [137, 0]
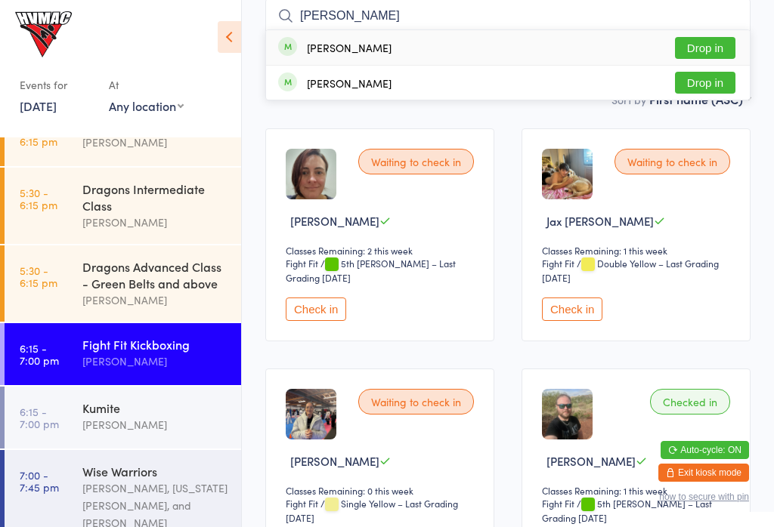
type input "Dan"
click at [718, 75] on button "Drop in" at bounding box center [705, 83] width 60 height 22
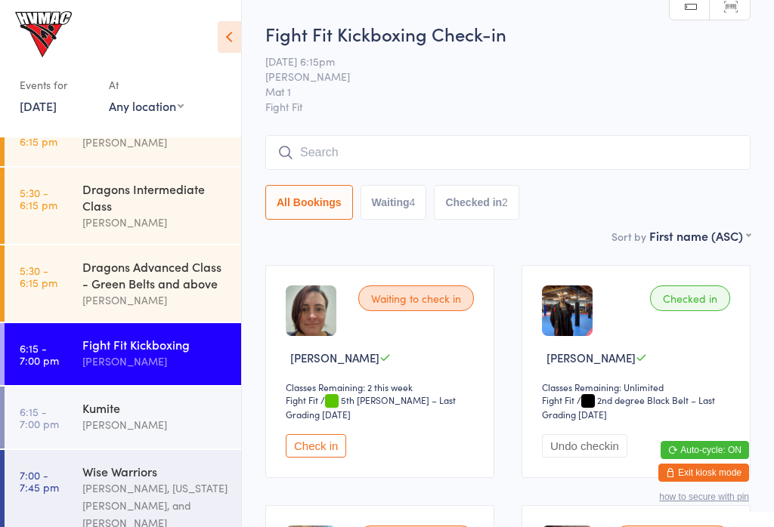
scroll to position [0, 0]
click at [490, 158] on input "search" at bounding box center [507, 152] width 485 height 35
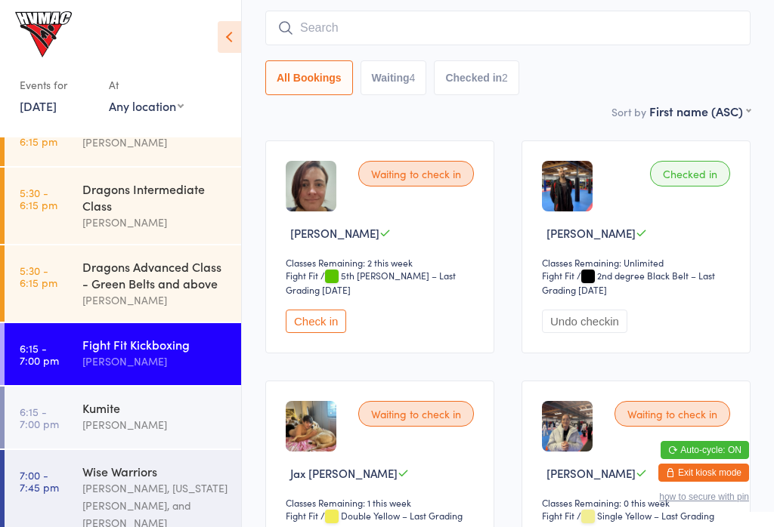
scroll to position [137, 0]
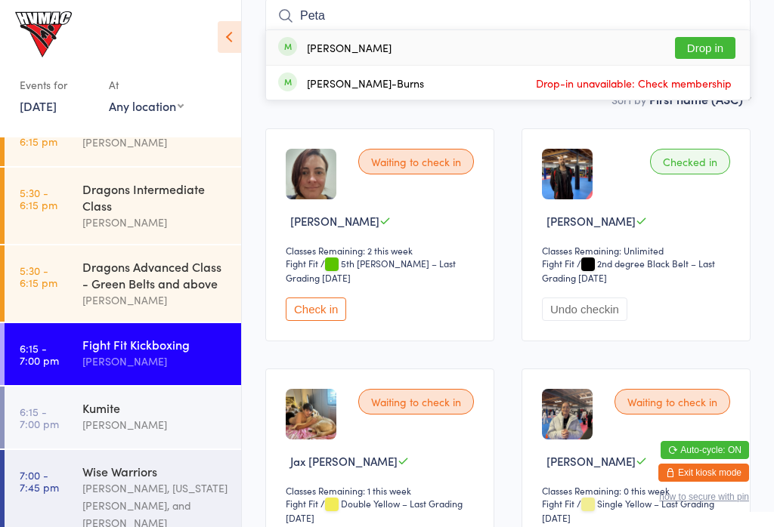
type input "Peta"
click at [721, 53] on button "Drop in" at bounding box center [705, 48] width 60 height 22
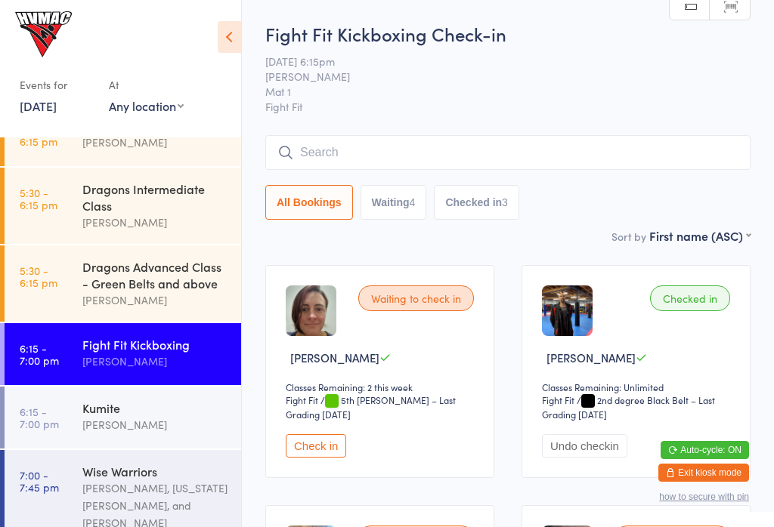
scroll to position [0, 0]
click at [313, 458] on button "Check in" at bounding box center [316, 445] width 60 height 23
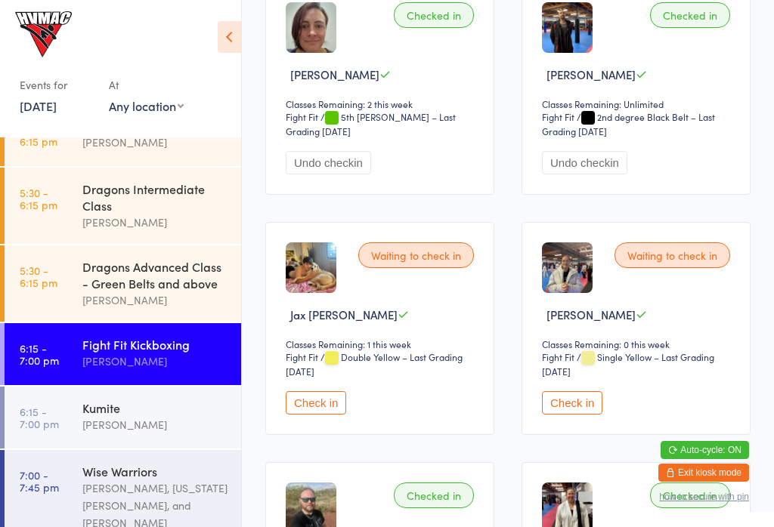
scroll to position [286, 0]
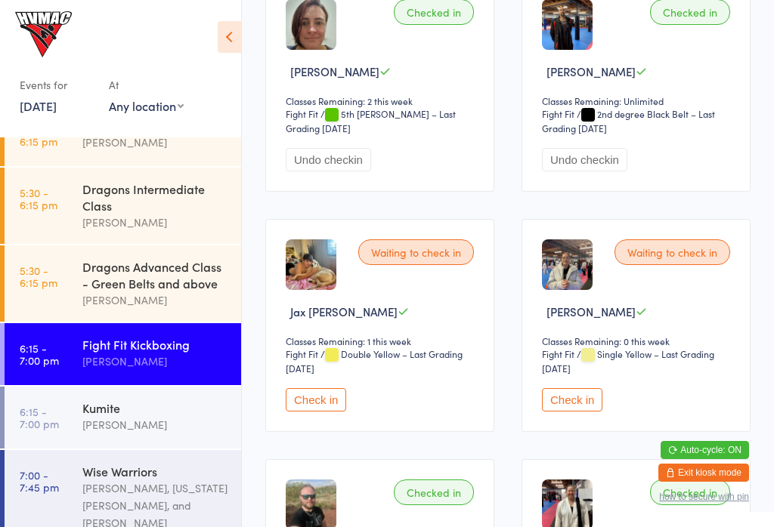
click at [310, 412] on button "Check in" at bounding box center [316, 399] width 60 height 23
click at [132, 276] on div "Dragons Advanced Class - Green Belts and above" at bounding box center [155, 274] width 146 height 33
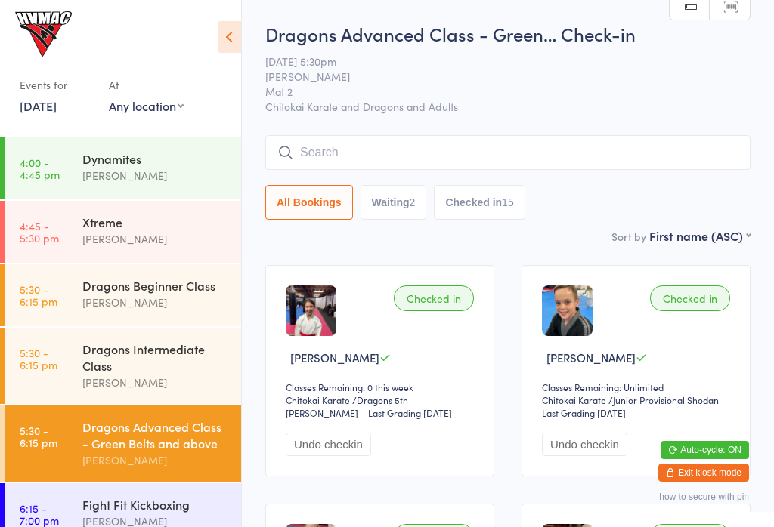
click at [46, 214] on link "4:45 - 5:30 pm Xtreme Erin Talbut" at bounding box center [123, 232] width 236 height 62
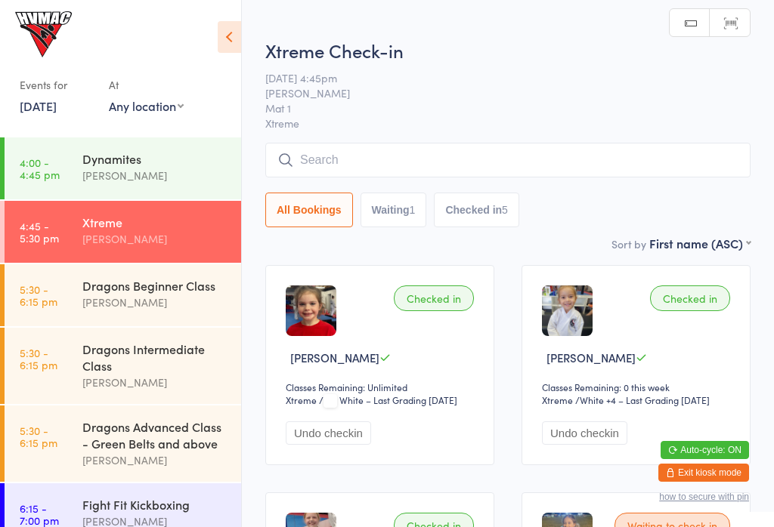
click at [76, 209] on link "4:45 - 5:30 pm Xtreme Erin Talbut" at bounding box center [123, 232] width 236 height 62
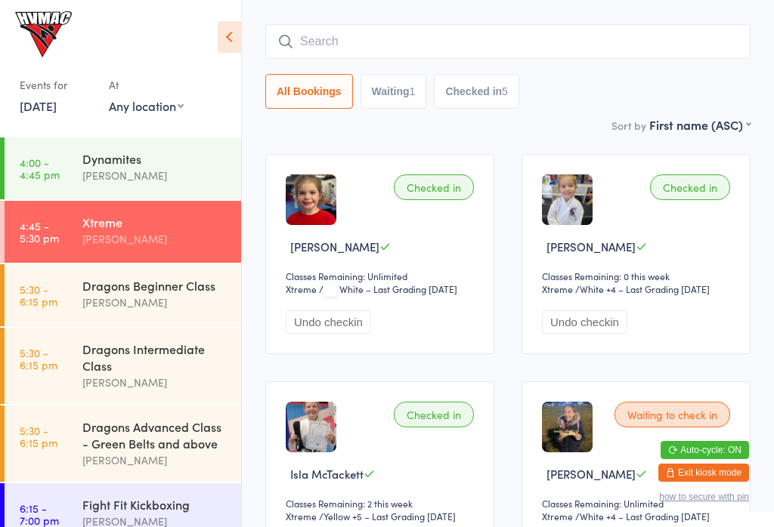
scroll to position [98, 0]
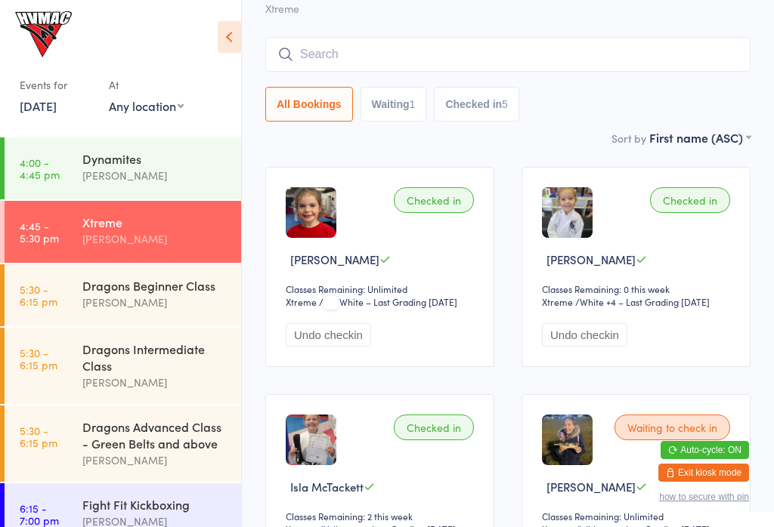
click at [45, 455] on link "5:30 - 6:15 pm Dragons Advanced Class - Green Belts and above Lesley Talbut" at bounding box center [123, 444] width 236 height 76
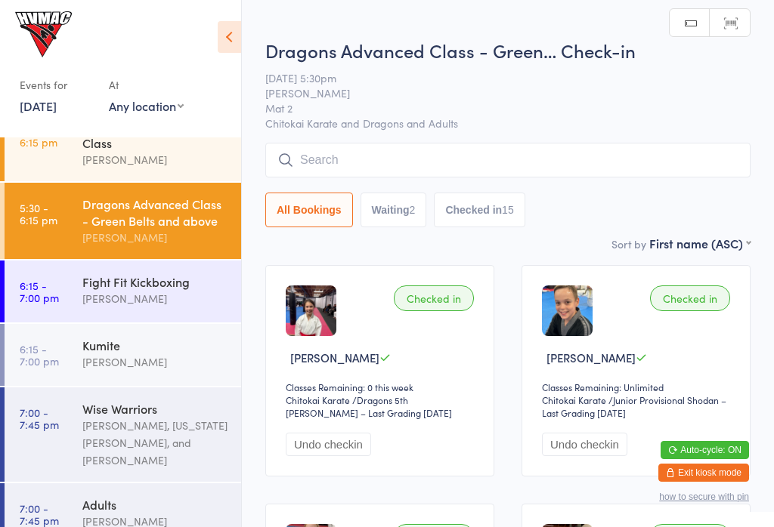
scroll to position [233, 0]
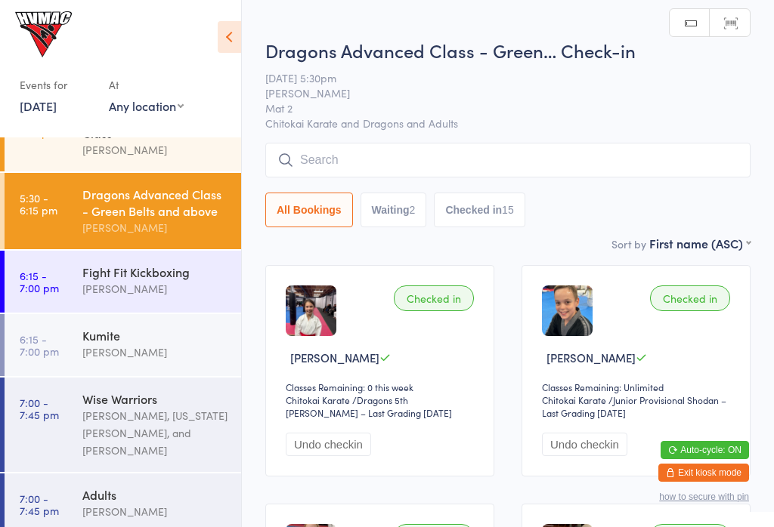
click at [59, 283] on link "6:15 - 7:00 pm Fight Fit Kickboxing Kirk Pitzner" at bounding box center [123, 282] width 236 height 62
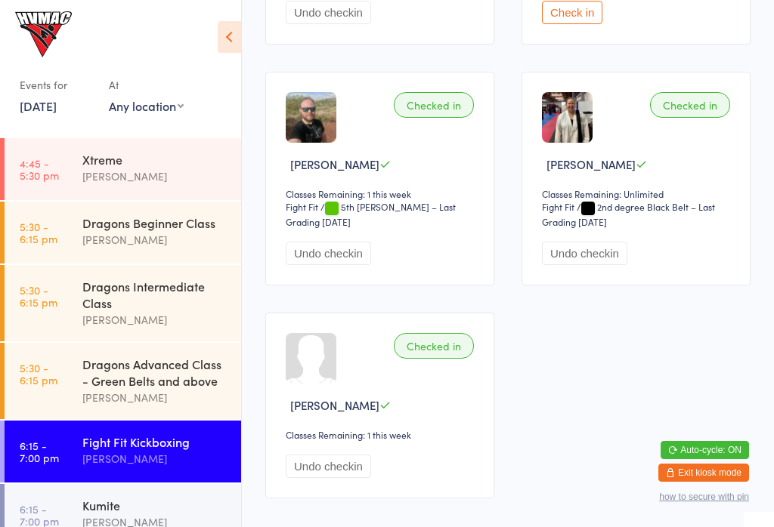
scroll to position [676, 0]
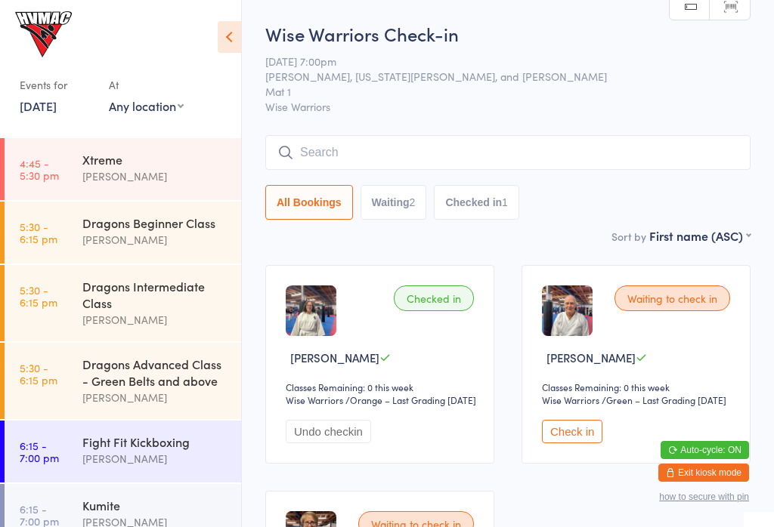
click at [571, 444] on button "Check in" at bounding box center [572, 431] width 60 height 23
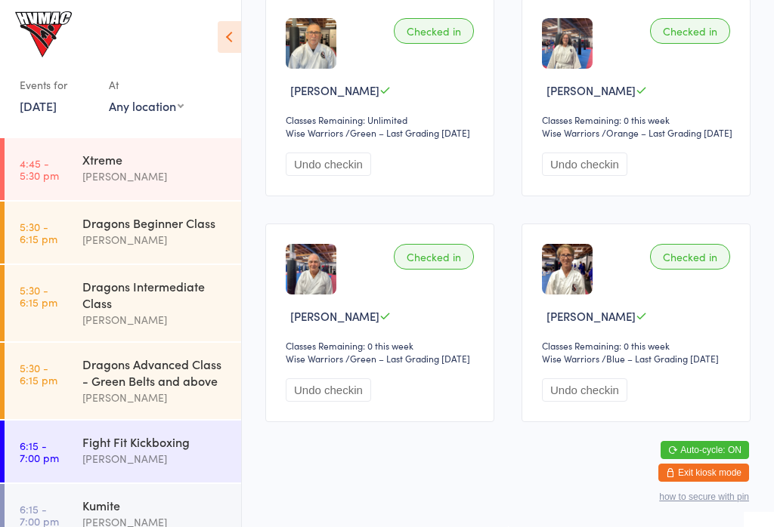
scroll to position [295, 0]
